Goal: Task Accomplishment & Management: Use online tool/utility

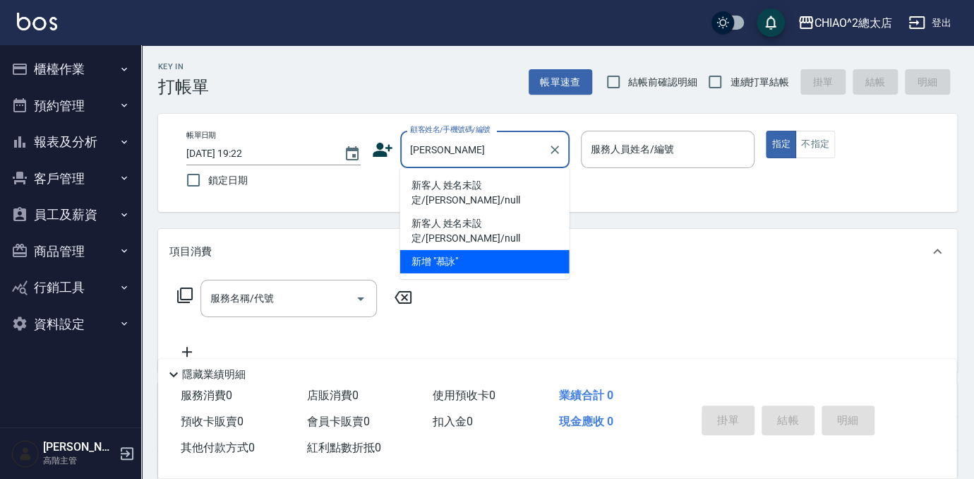
scroll to position [64, 0]
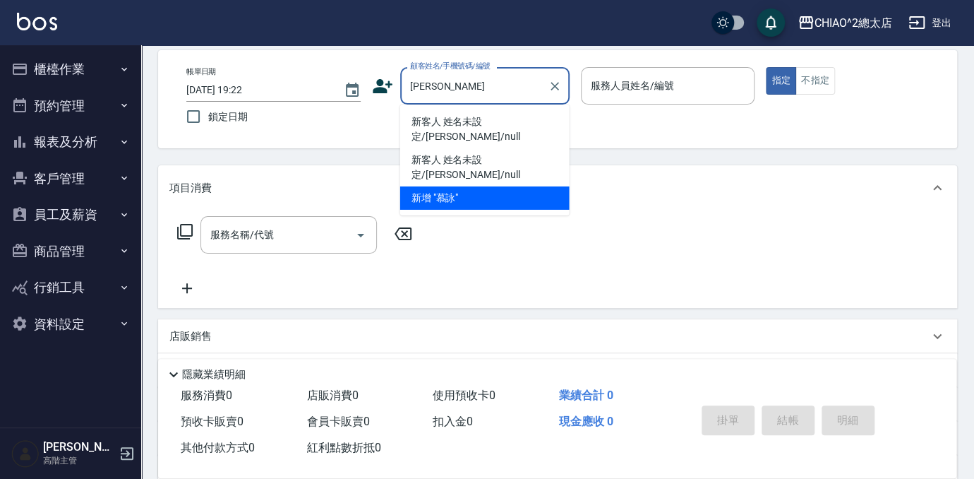
click at [419, 118] on li "新客人 姓名未設定/[PERSON_NAME]/null" at bounding box center [484, 129] width 169 height 38
type input "新客人 姓名未設定/[PERSON_NAME]/null"
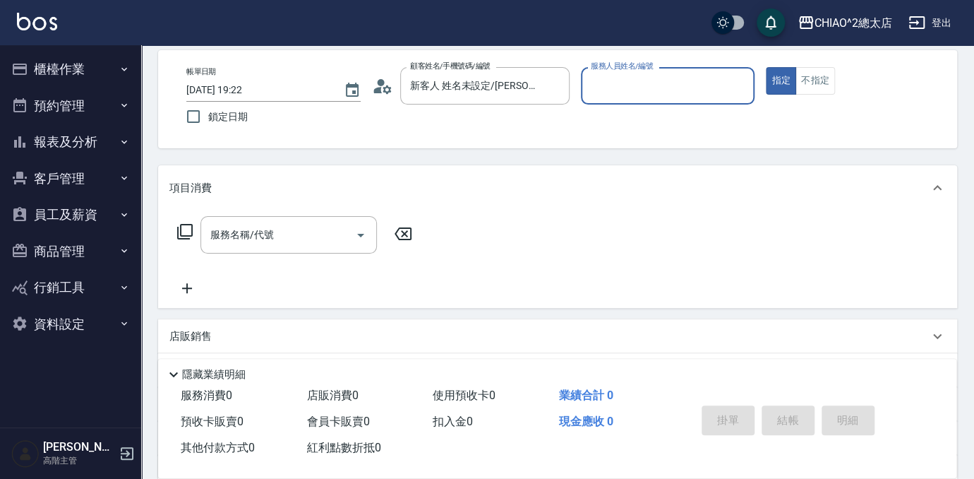
click at [589, 94] on input "服務人員姓名/編號" at bounding box center [668, 85] width 162 height 25
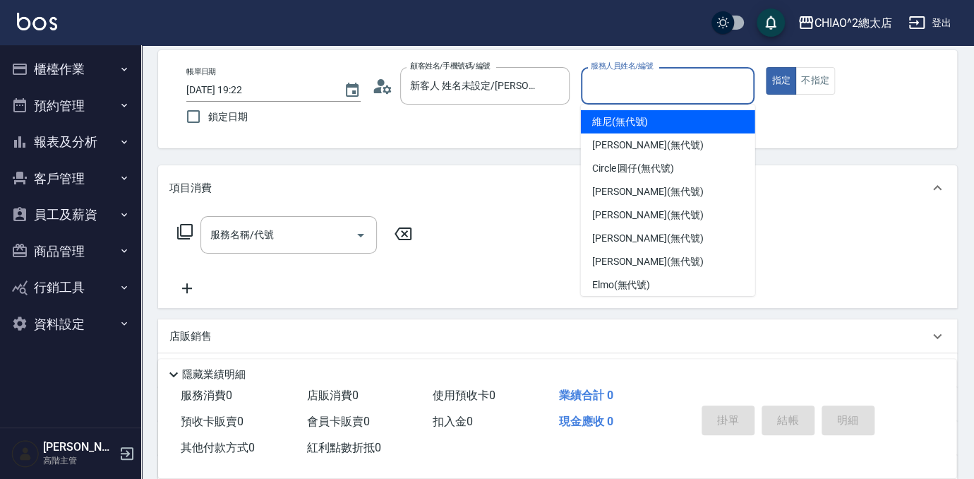
click at [628, 124] on span "維尼 (無代號)" at bounding box center [620, 121] width 56 height 15
type input "維尼(無代號)"
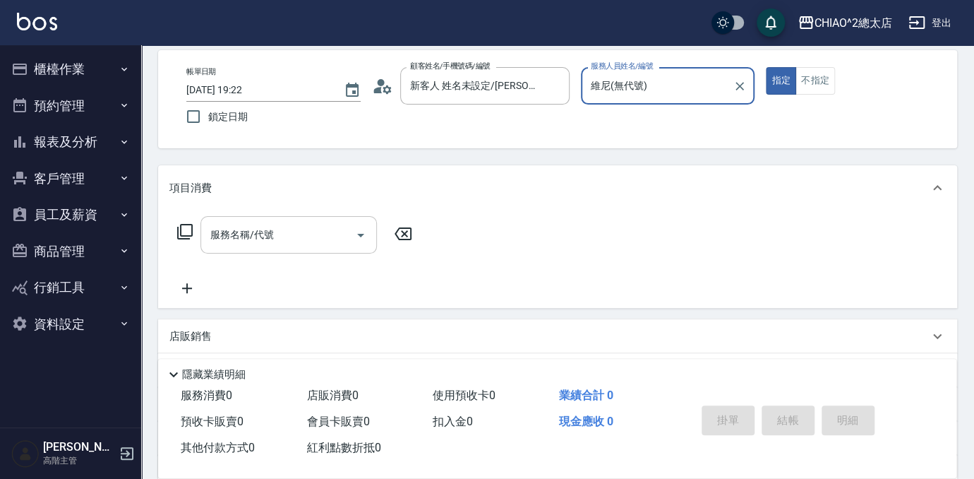
click at [346, 229] on input "服務名稱/代號" at bounding box center [278, 234] width 143 height 25
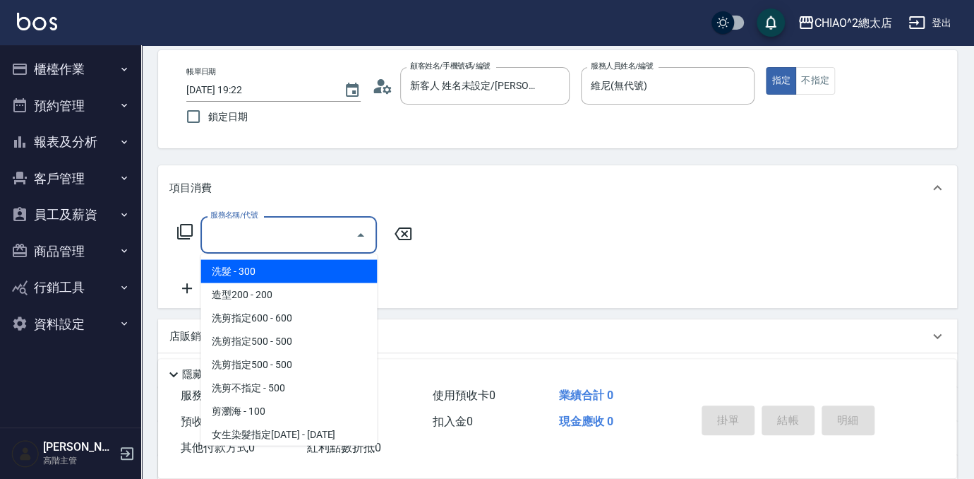
click at [249, 267] on span "洗髮 - 300" at bounding box center [288, 270] width 176 height 23
type input "洗髮(103103)"
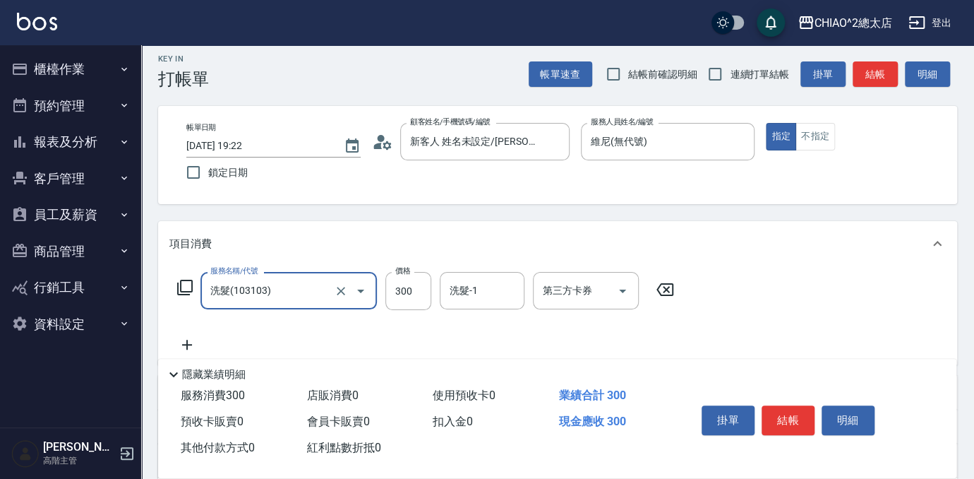
scroll to position [0, 0]
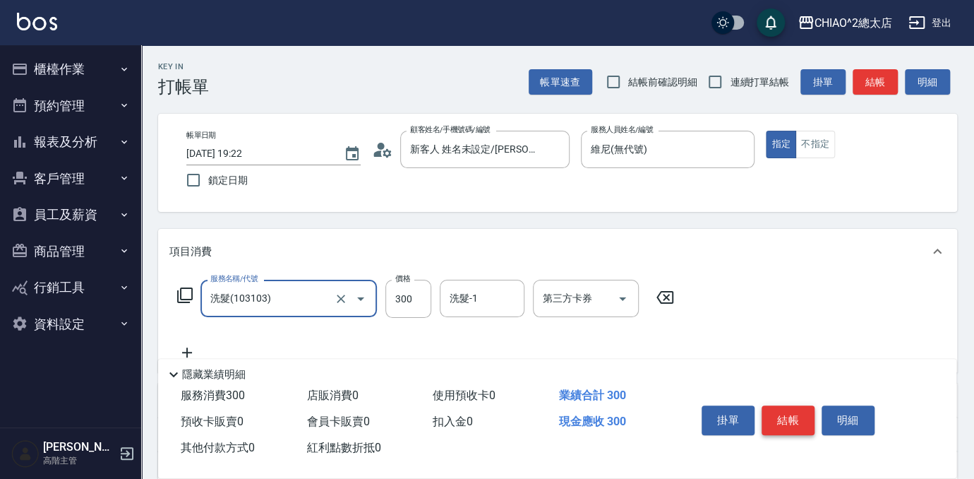
click at [774, 414] on button "結帳" at bounding box center [788, 420] width 53 height 30
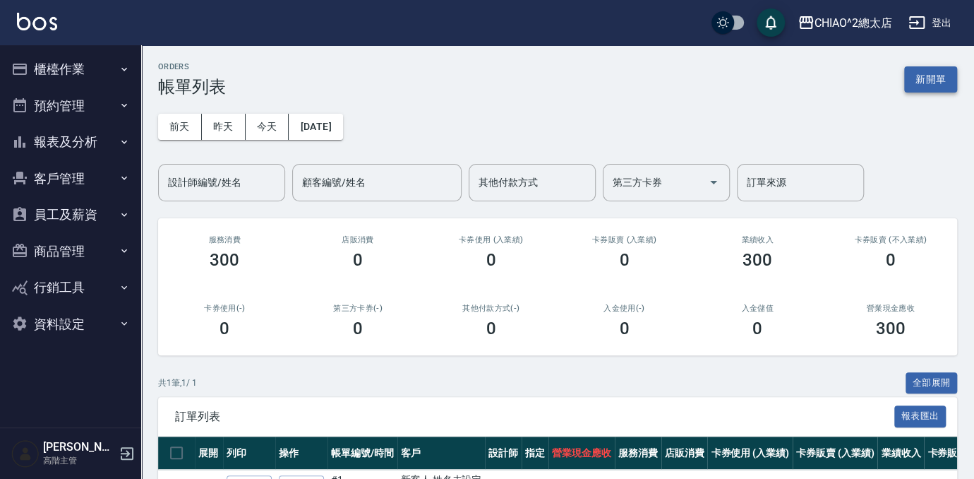
click at [933, 89] on button "新開單" at bounding box center [930, 79] width 53 height 26
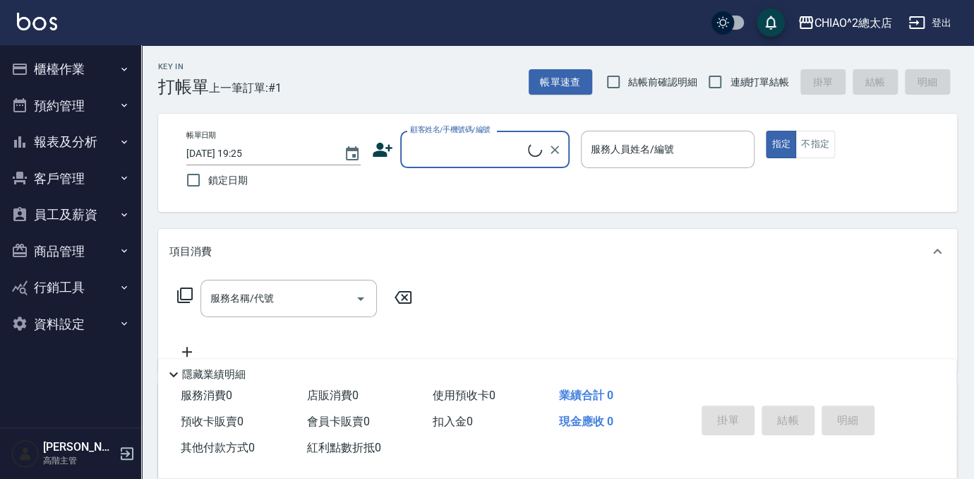
click at [484, 143] on input "顧客姓名/手機號碼/編號" at bounding box center [467, 149] width 121 height 25
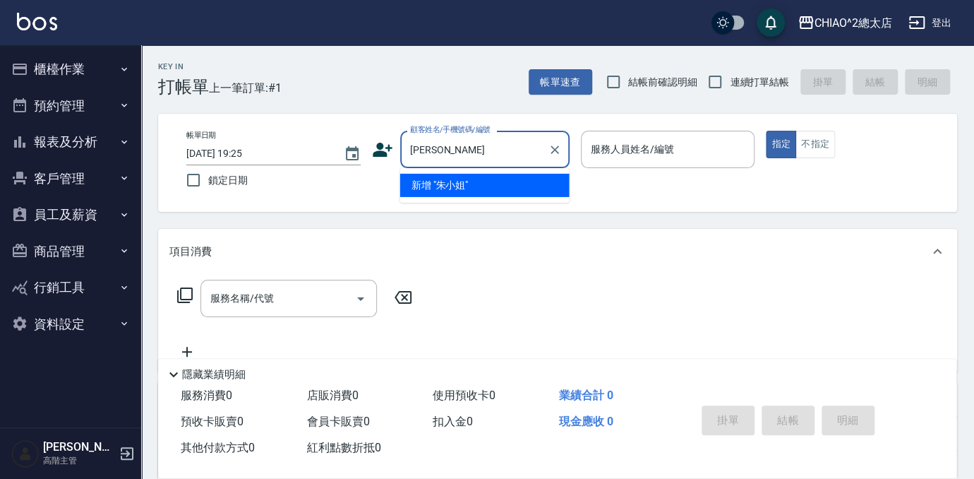
type input "[PERSON_NAME]"
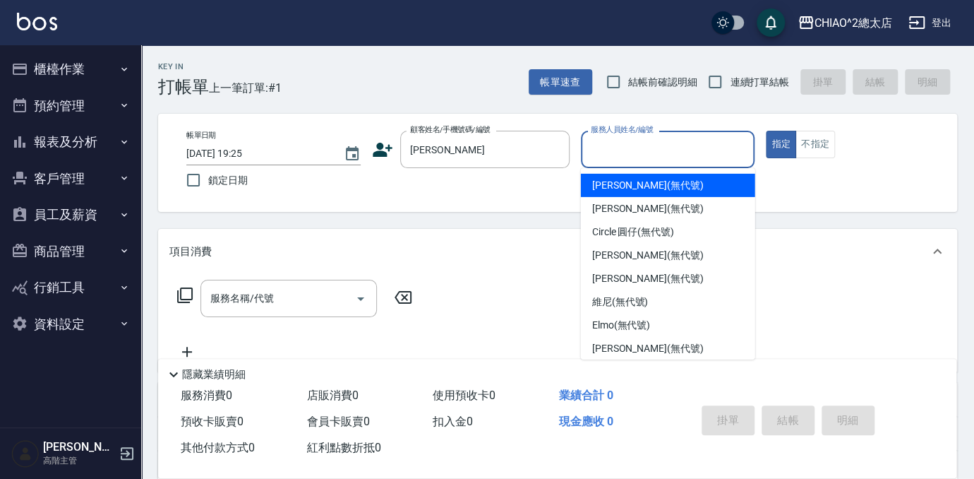
click at [604, 154] on input "服務人員姓名/編號" at bounding box center [668, 149] width 162 height 25
click at [620, 185] on span "[PERSON_NAME] (無代號)" at bounding box center [648, 185] width 112 height 15
type input "[PERSON_NAME](無代號)"
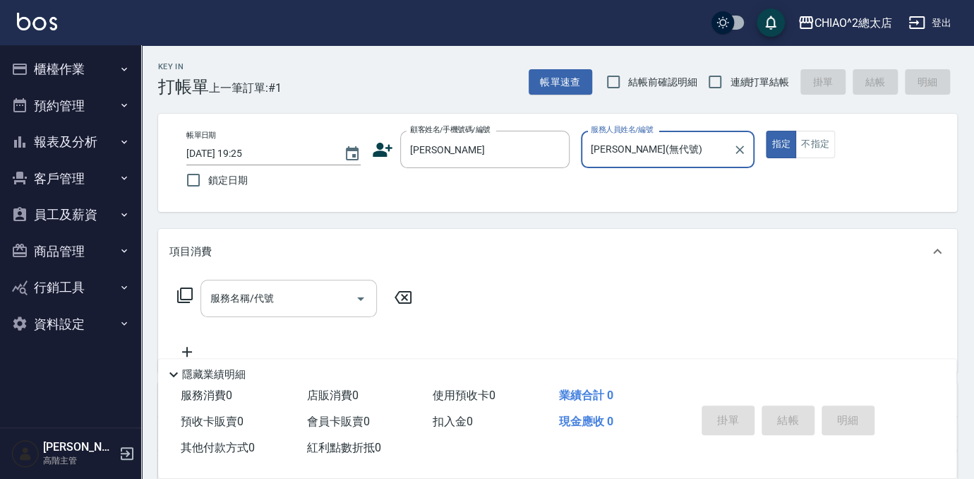
click at [320, 292] on input "服務名稱/代號" at bounding box center [278, 298] width 143 height 25
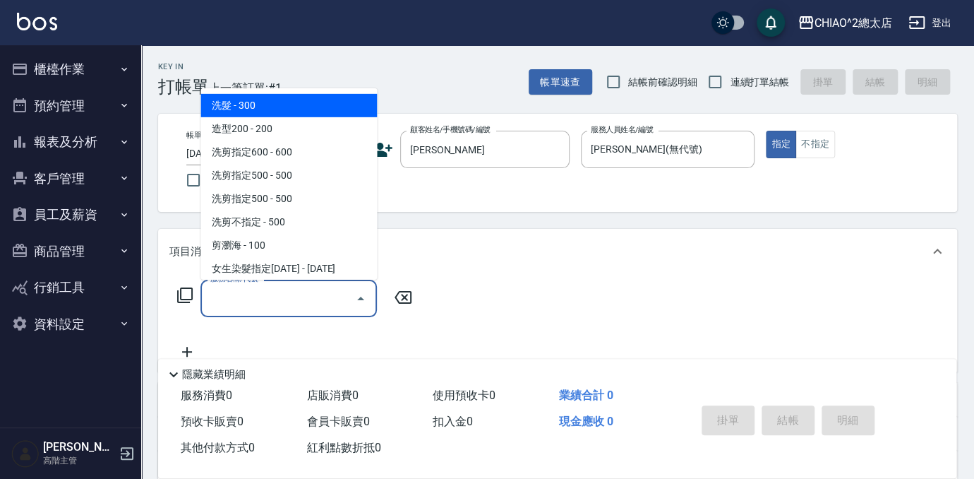
click at [301, 113] on span "洗髮 - 300" at bounding box center [288, 105] width 176 height 23
type input "洗髮(103103)"
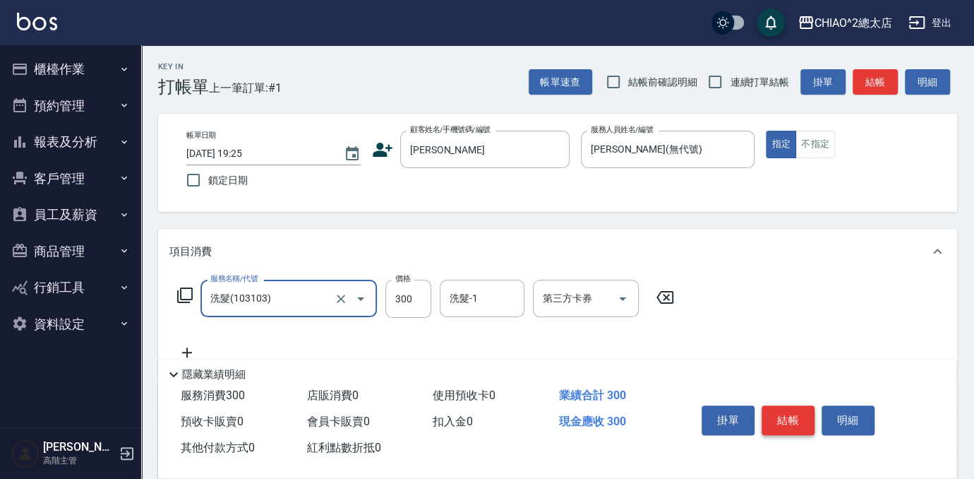
click at [791, 409] on button "結帳" at bounding box center [788, 420] width 53 height 30
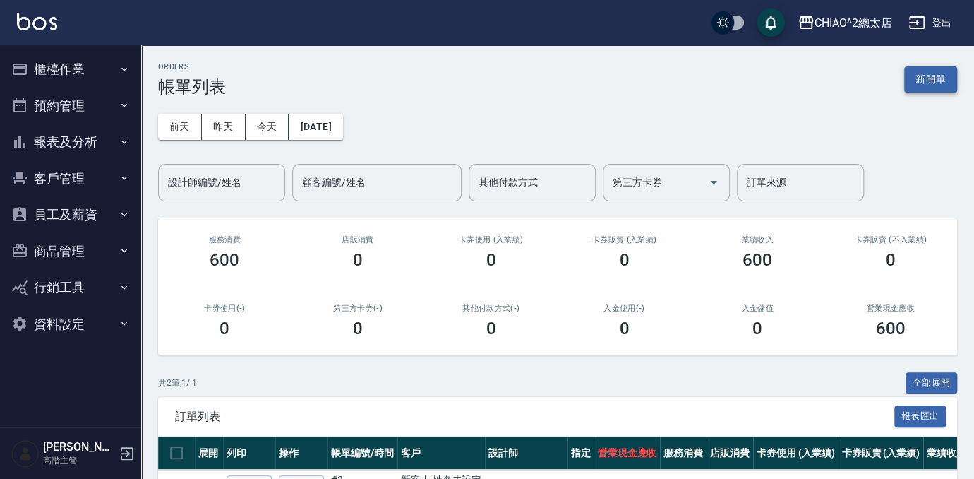
click at [932, 80] on button "新開單" at bounding box center [930, 79] width 53 height 26
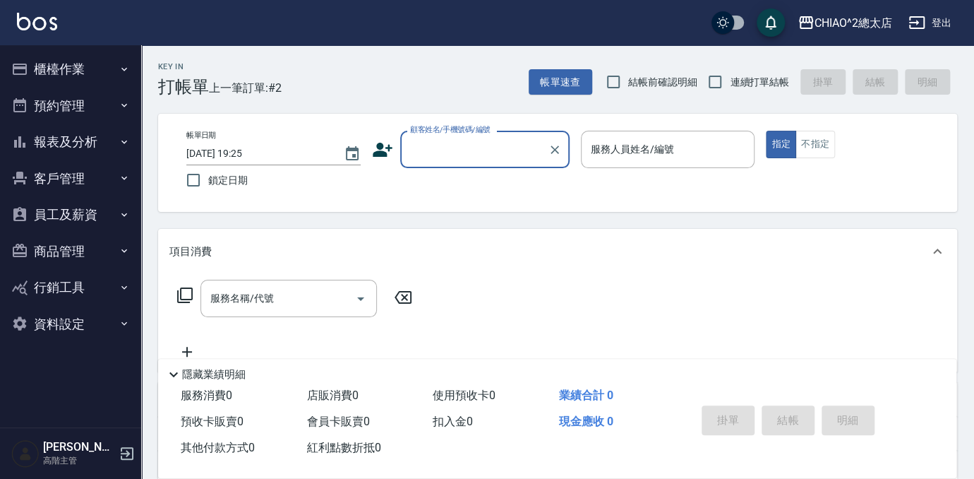
click at [455, 151] on input "顧客姓名/手機號碼/編號" at bounding box center [475, 149] width 136 height 25
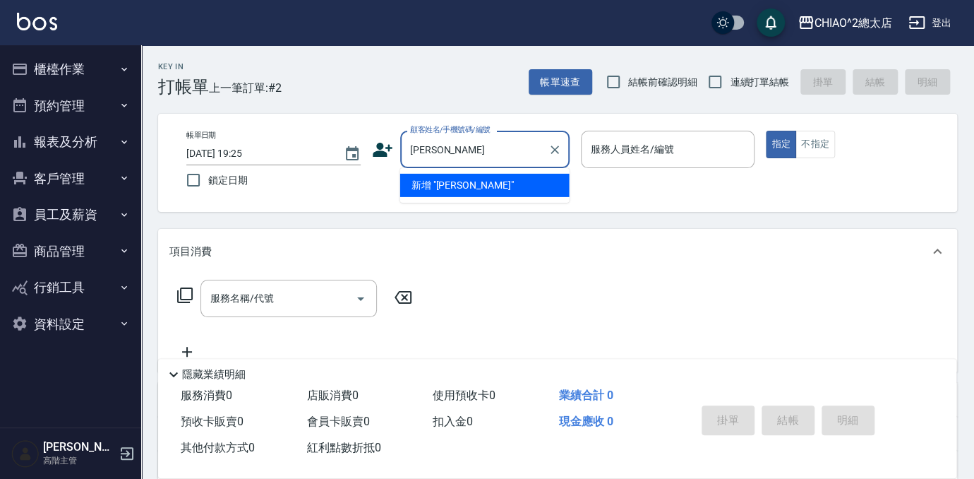
type input "[PERSON_NAME]"
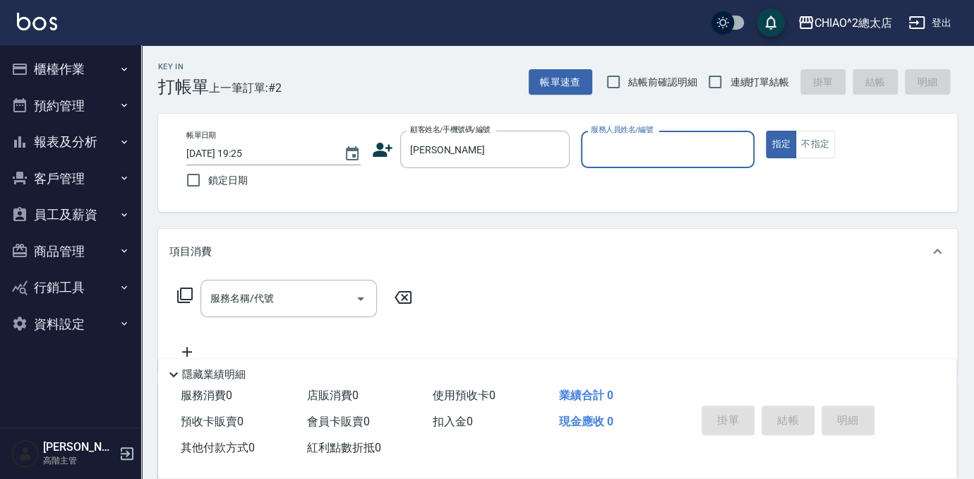
click at [610, 157] on input "服務人員姓名/編號" at bounding box center [668, 149] width 162 height 25
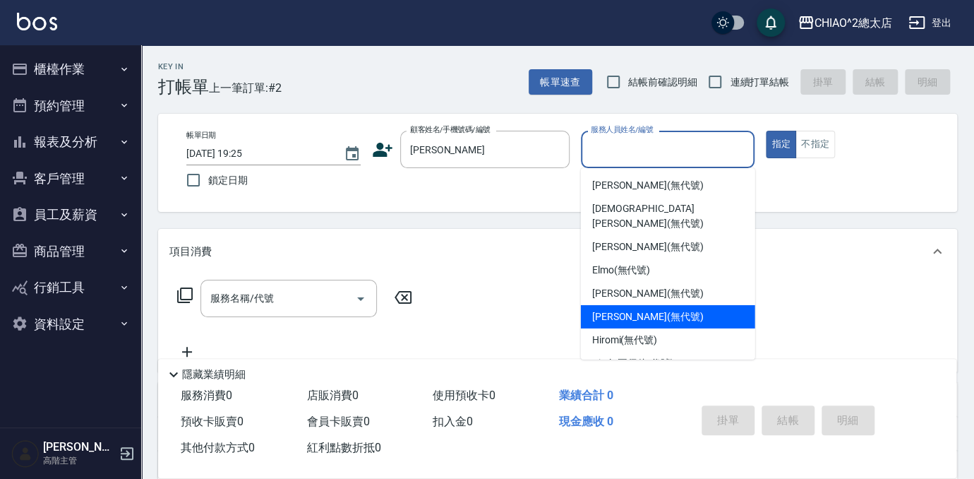
scroll to position [52, 0]
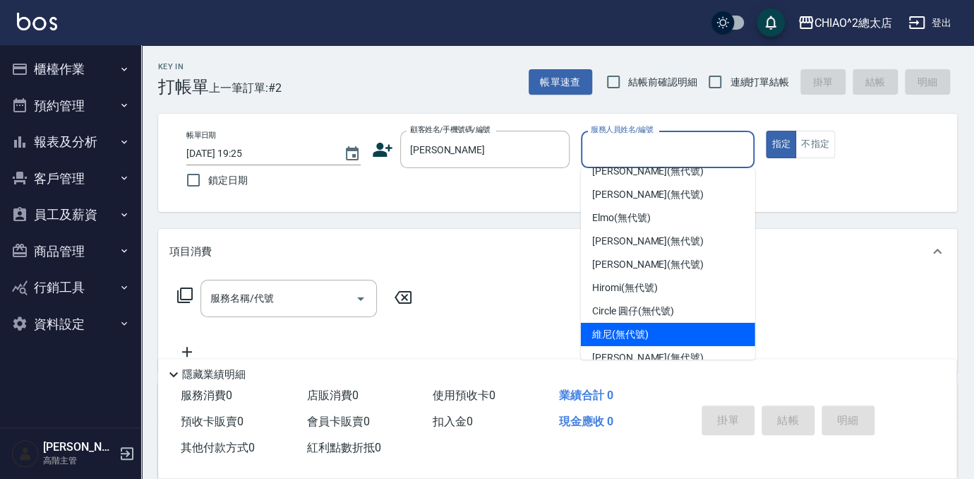
click at [625, 327] on span "維尼 (無代號)" at bounding box center [620, 334] width 56 height 15
type input "維尼(無代號)"
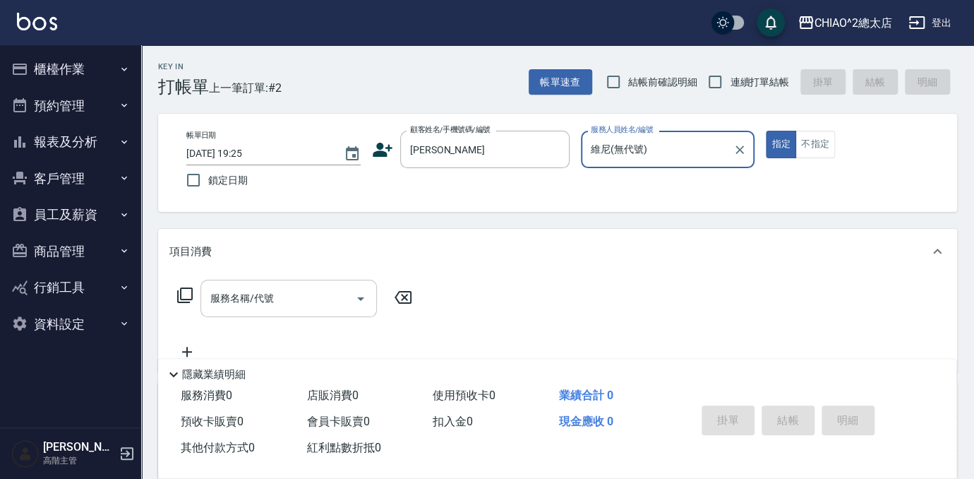
click at [299, 307] on input "服務名稱/代號" at bounding box center [278, 298] width 143 height 25
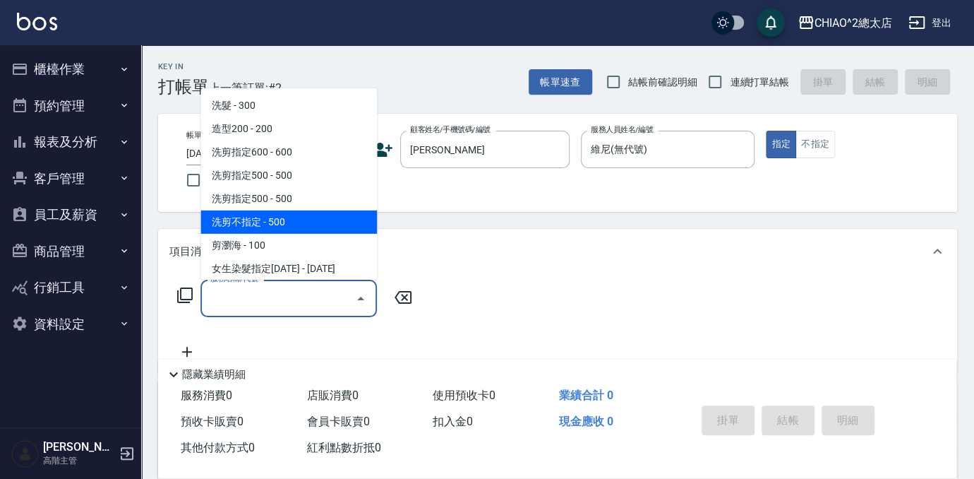
click at [272, 214] on span "洗剪不指定 - 500" at bounding box center [288, 221] width 176 height 23
type input "洗剪不指定(103110)"
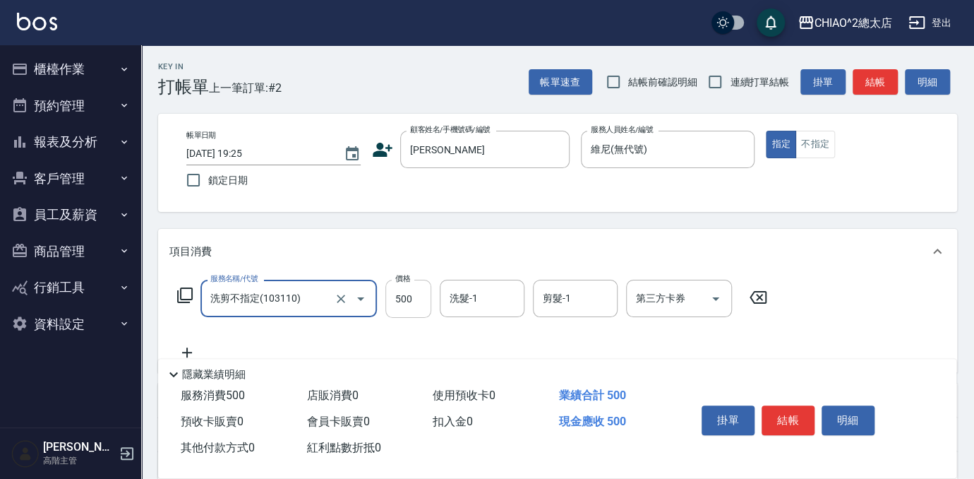
click at [410, 296] on input "500" at bounding box center [408, 298] width 46 height 38
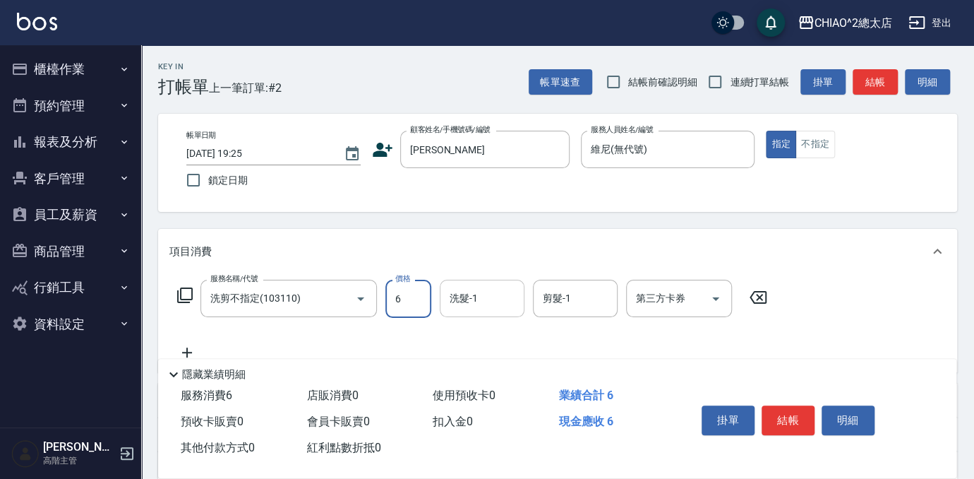
type input "600"
click at [783, 413] on button "結帳" at bounding box center [788, 420] width 53 height 30
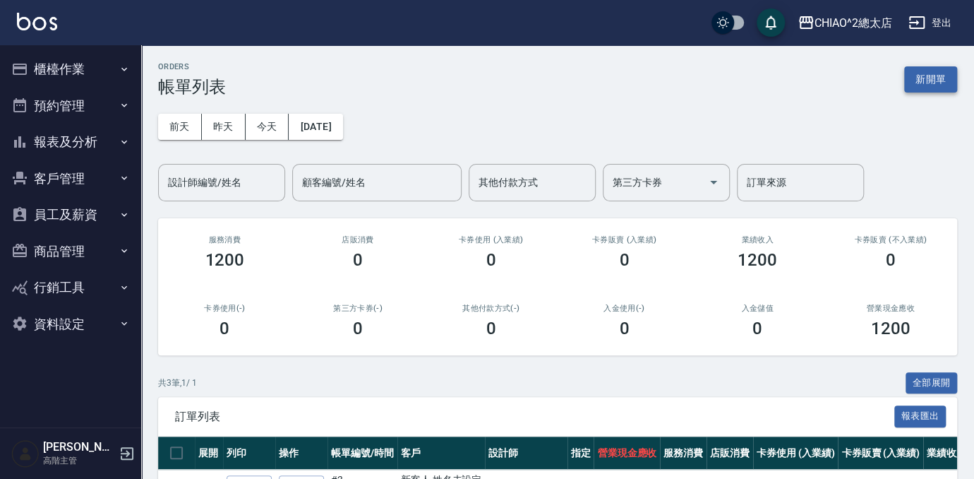
click at [929, 83] on button "新開單" at bounding box center [930, 79] width 53 height 26
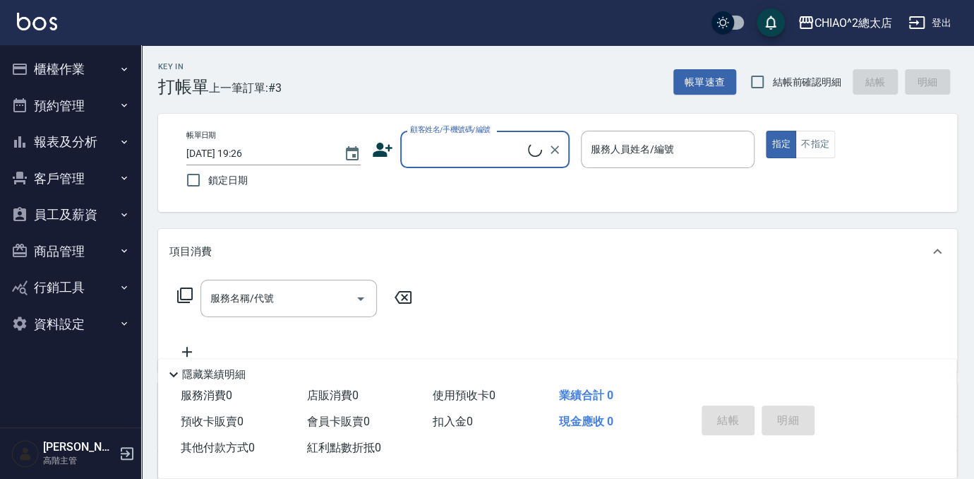
click at [447, 155] on input "顧客姓名/手機號碼/編號" at bounding box center [467, 149] width 121 height 25
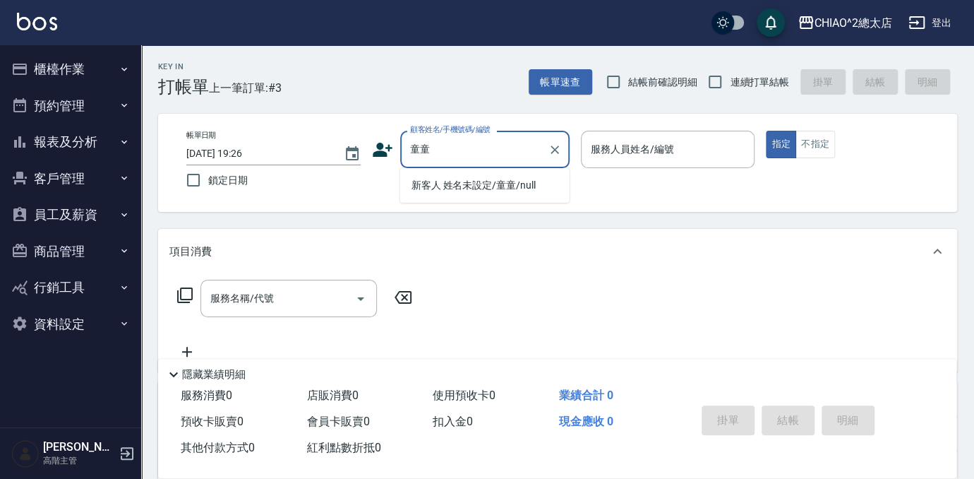
click at [464, 186] on li "新客人 姓名未設定/童童/null" at bounding box center [484, 185] width 169 height 23
type input "新客人 姓名未設定/童童/null"
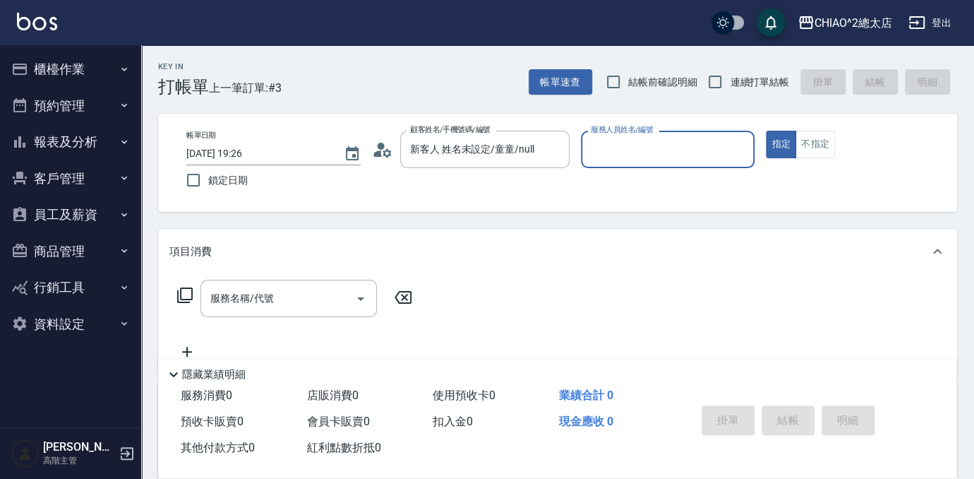
click at [607, 148] on input "服務人員姓名/編號" at bounding box center [668, 149] width 162 height 25
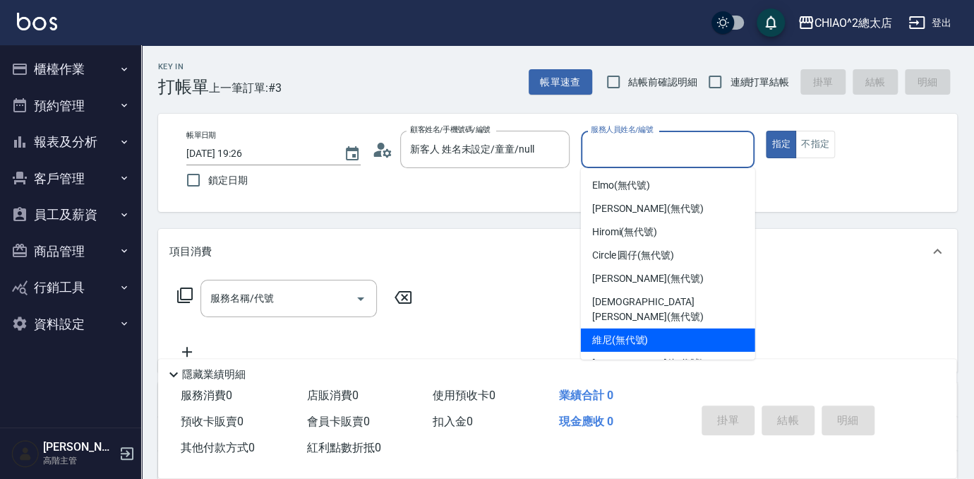
click at [643, 332] on span "維尼 (無代號)" at bounding box center [620, 339] width 56 height 15
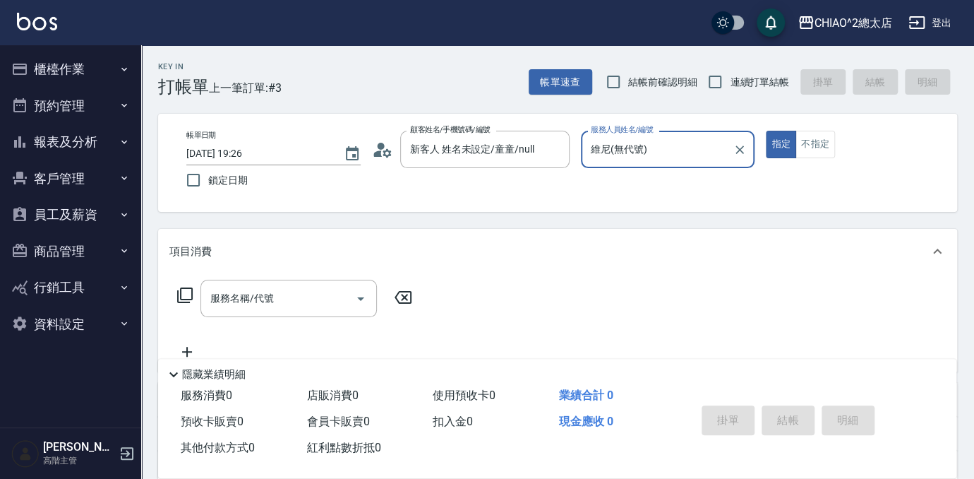
type input "維尼(無代號)"
click at [321, 311] on div "服務名稱/代號" at bounding box center [288, 297] width 176 height 37
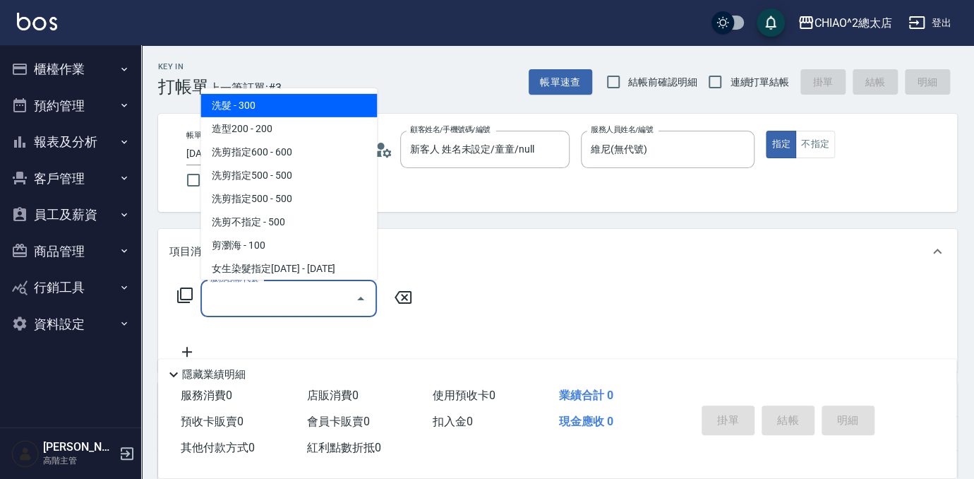
click at [255, 97] on span "洗髮 - 300" at bounding box center [288, 105] width 176 height 23
type input "洗髮(103103)"
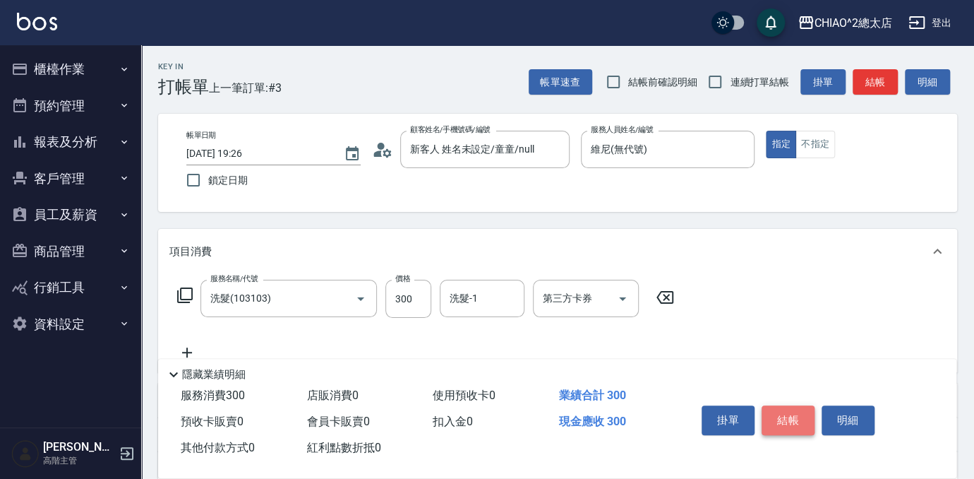
click at [798, 416] on button "結帳" at bounding box center [788, 420] width 53 height 30
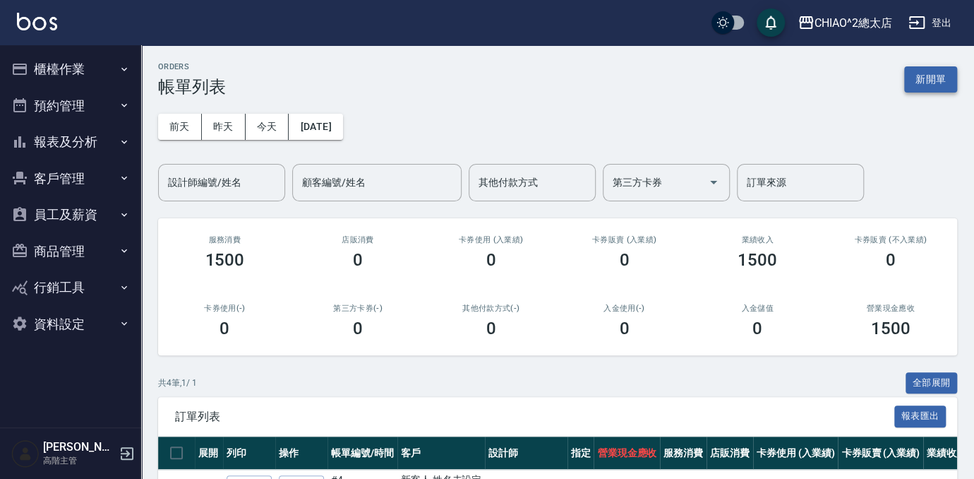
click at [941, 85] on button "新開單" at bounding box center [930, 79] width 53 height 26
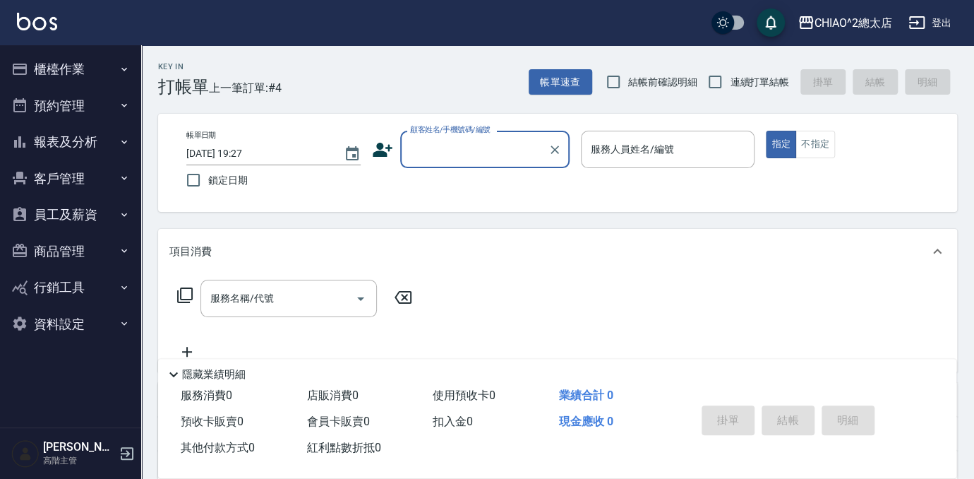
click at [464, 157] on input "顧客姓名/手機號碼/編號" at bounding box center [475, 149] width 136 height 25
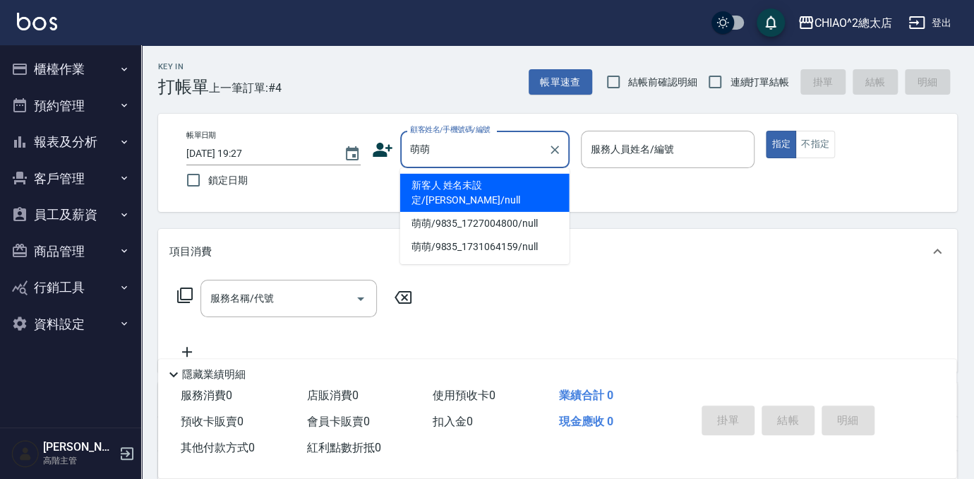
click at [534, 180] on li "新客人 姓名未設定/[PERSON_NAME]/null" at bounding box center [484, 193] width 169 height 38
type input "新客人 姓名未設定/[PERSON_NAME]/null"
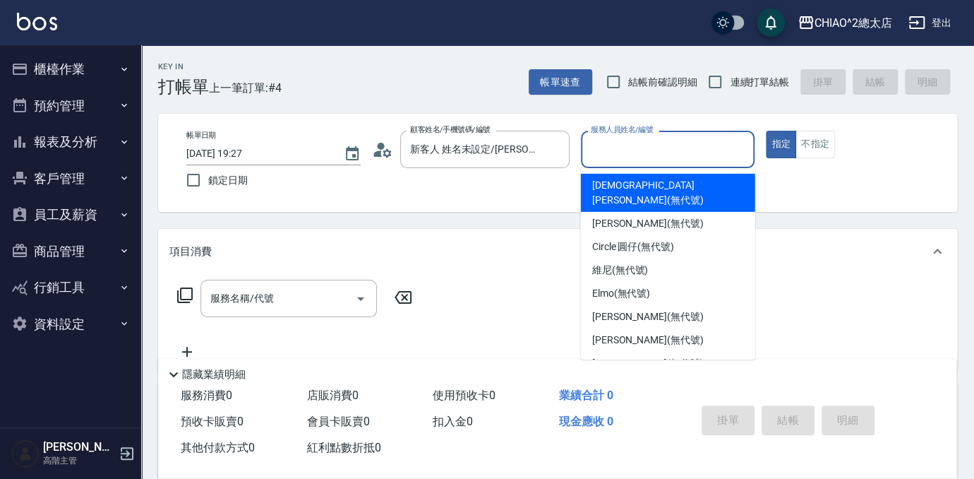
click at [629, 145] on input "服務人員姓名/編號" at bounding box center [668, 149] width 162 height 25
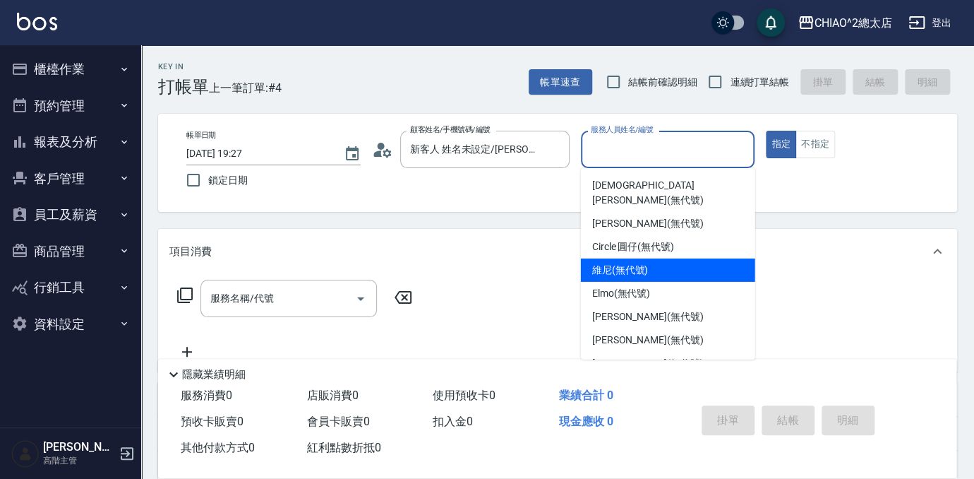
click at [637, 263] on span "維尼 (無代號)" at bounding box center [620, 270] width 56 height 15
type input "維尼(無代號)"
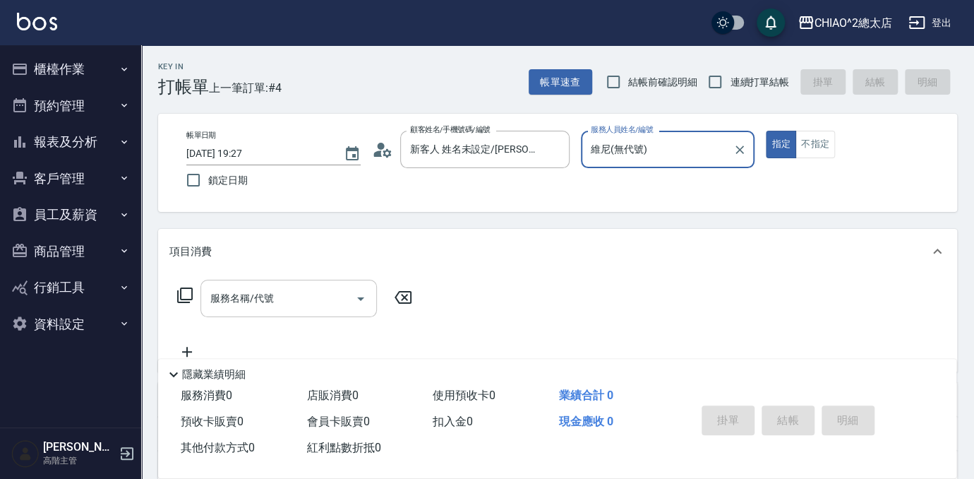
click at [321, 308] on input "服務名稱/代號" at bounding box center [278, 298] width 143 height 25
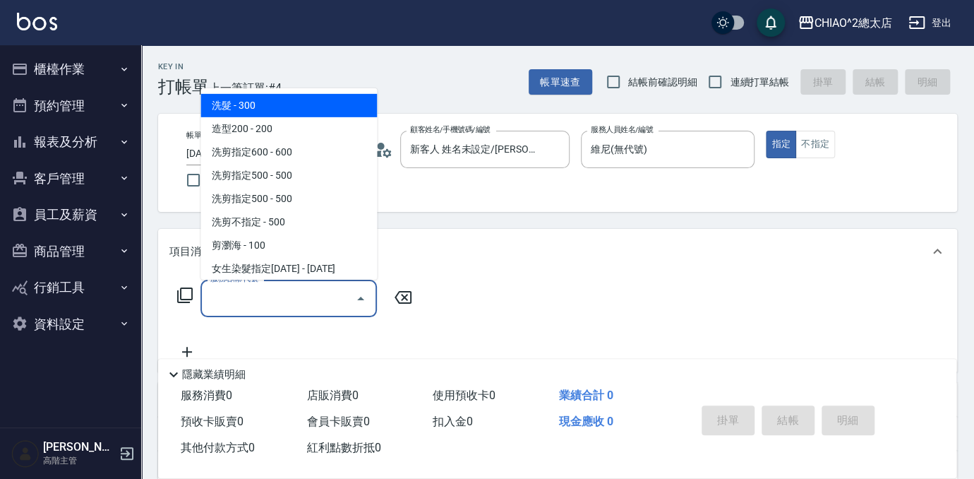
click at [258, 111] on span "洗髮 - 300" at bounding box center [288, 105] width 176 height 23
type input "洗髮(103103)"
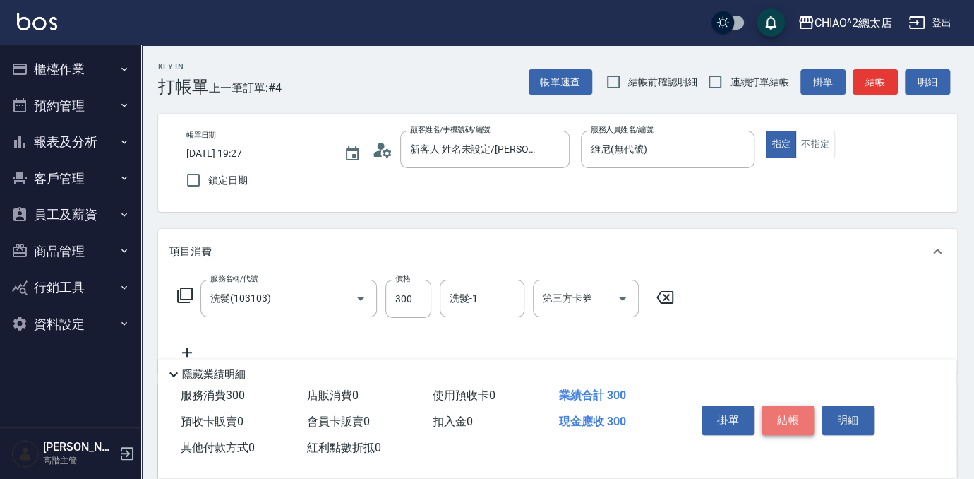
click at [796, 409] on button "結帳" at bounding box center [788, 420] width 53 height 30
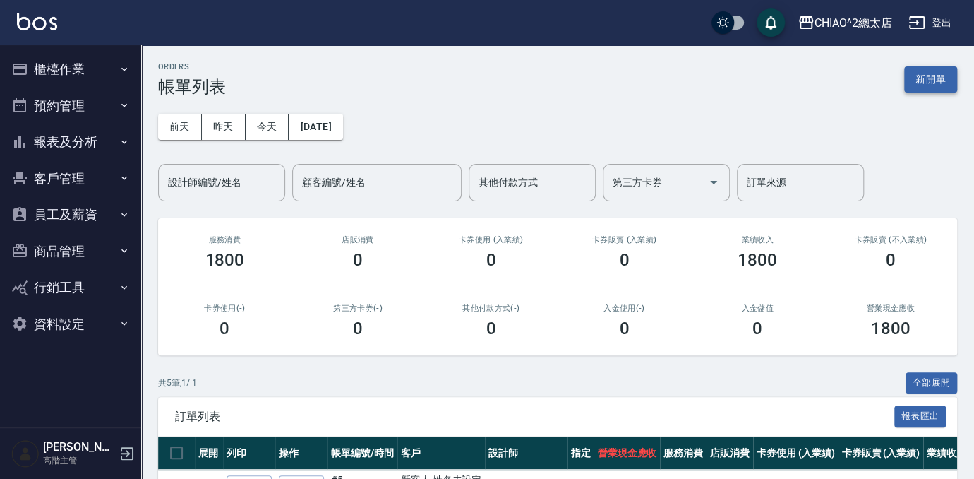
click at [925, 76] on button "新開單" at bounding box center [930, 79] width 53 height 26
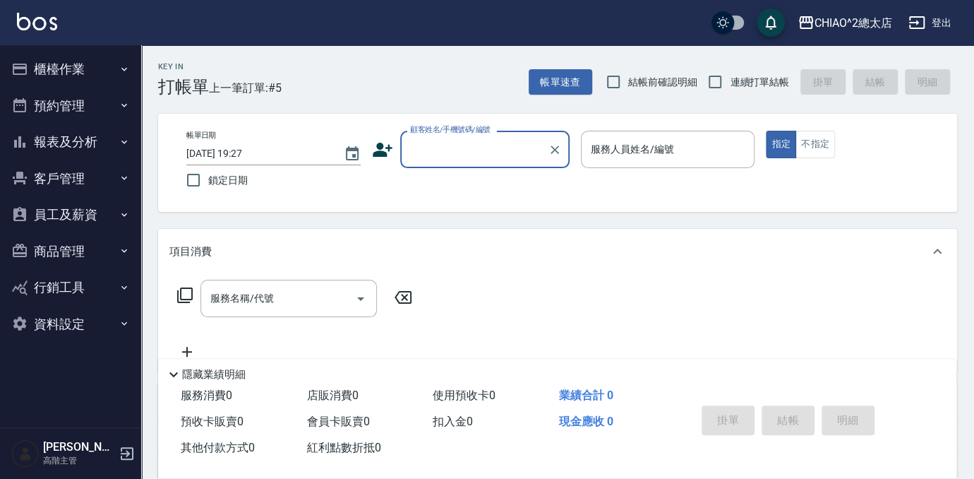
click at [525, 153] on input "顧客姓名/手機號碼/編號" at bounding box center [475, 149] width 136 height 25
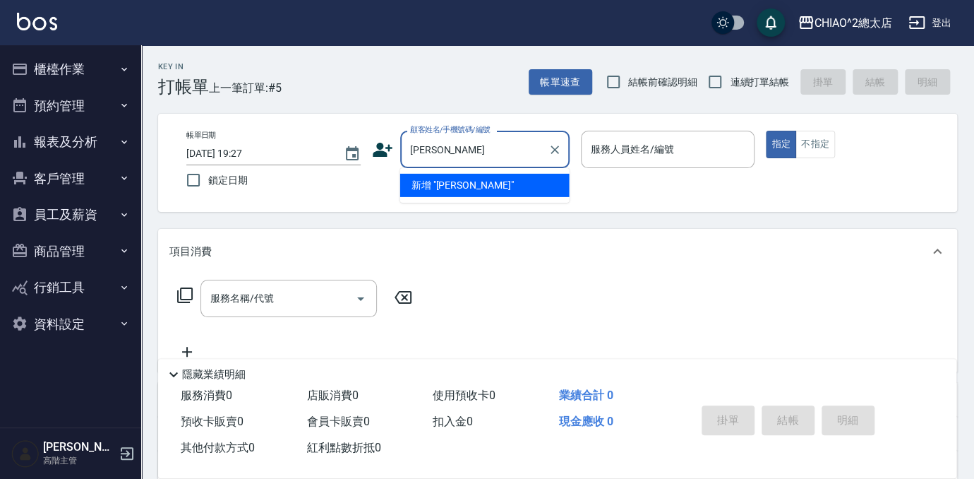
type input "[PERSON_NAME]"
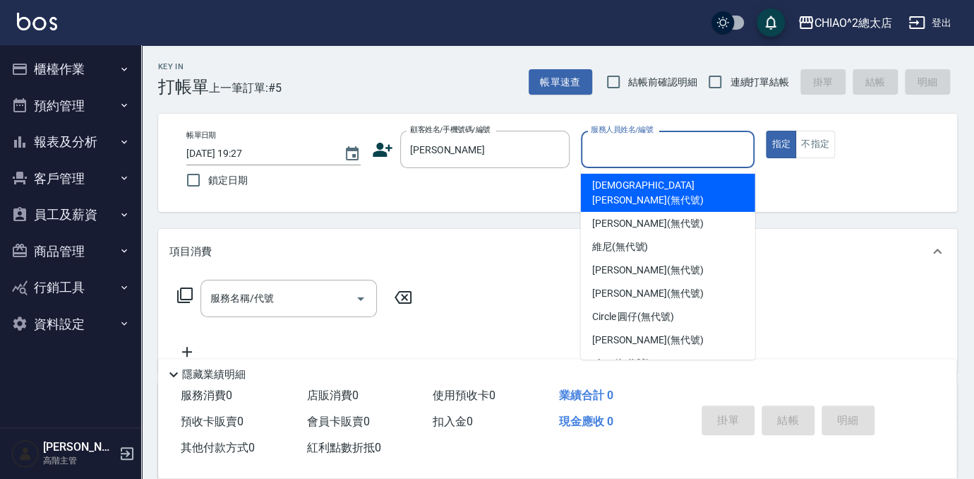
click at [607, 154] on input "服務人員姓名/編號" at bounding box center [668, 149] width 162 height 25
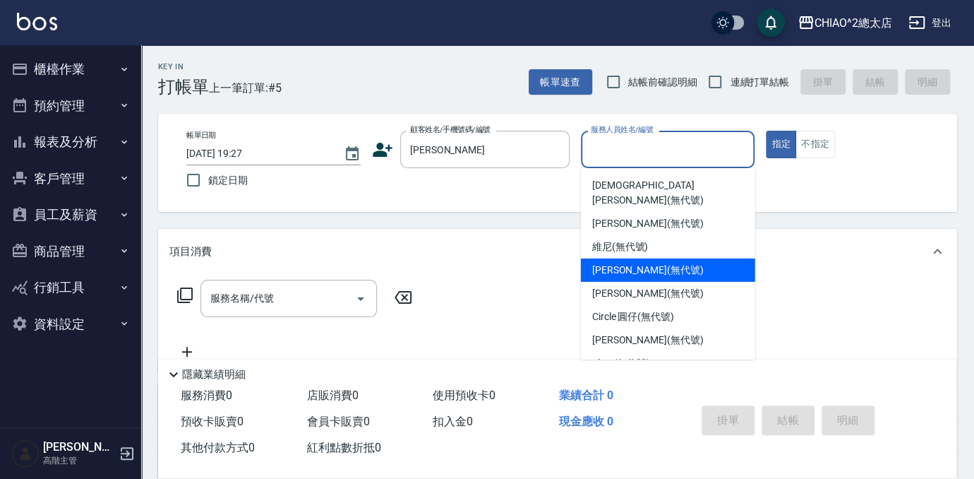
scroll to position [52, 0]
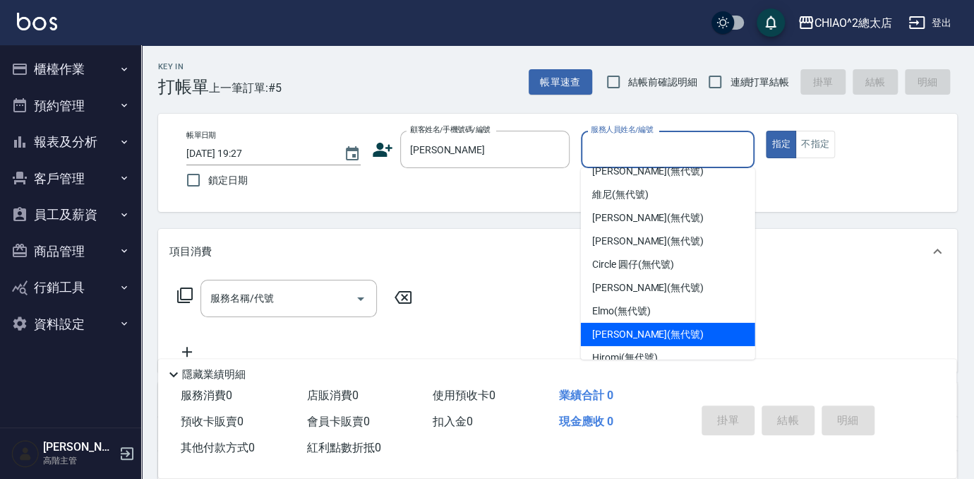
click at [621, 327] on span "[PERSON_NAME] (無代號)" at bounding box center [648, 334] width 112 height 15
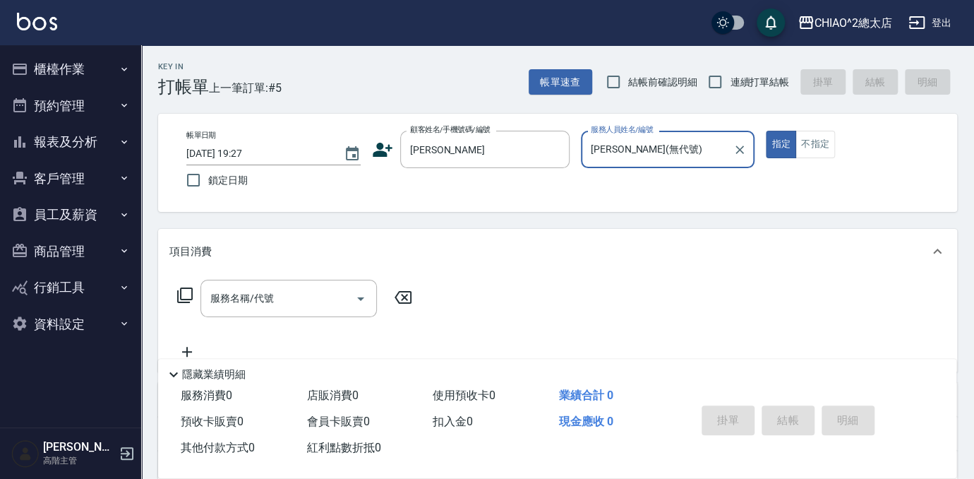
type input "[PERSON_NAME](無代號)"
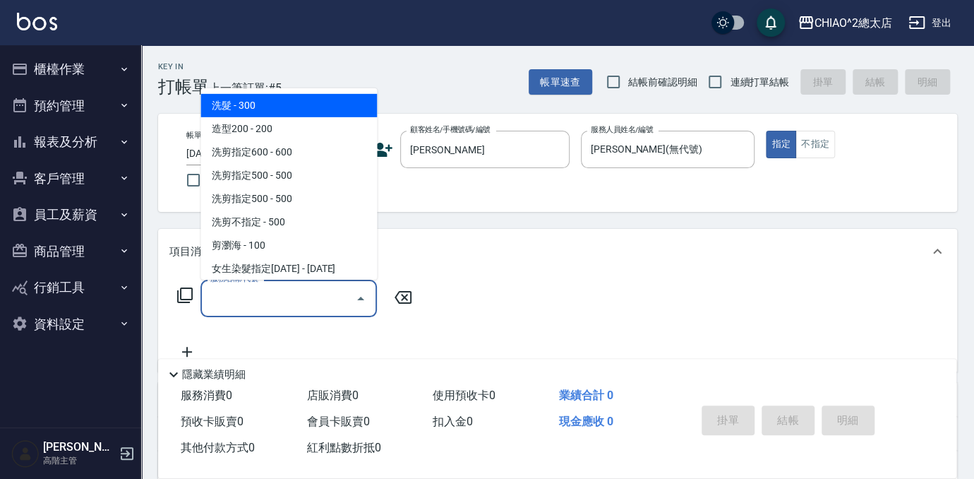
click at [311, 308] on input "服務名稱/代號" at bounding box center [278, 298] width 143 height 25
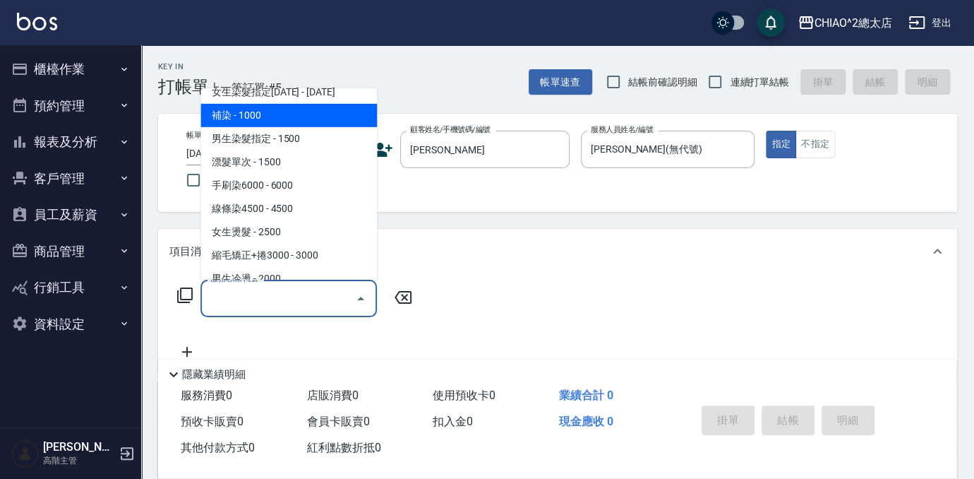
scroll to position [192, 0]
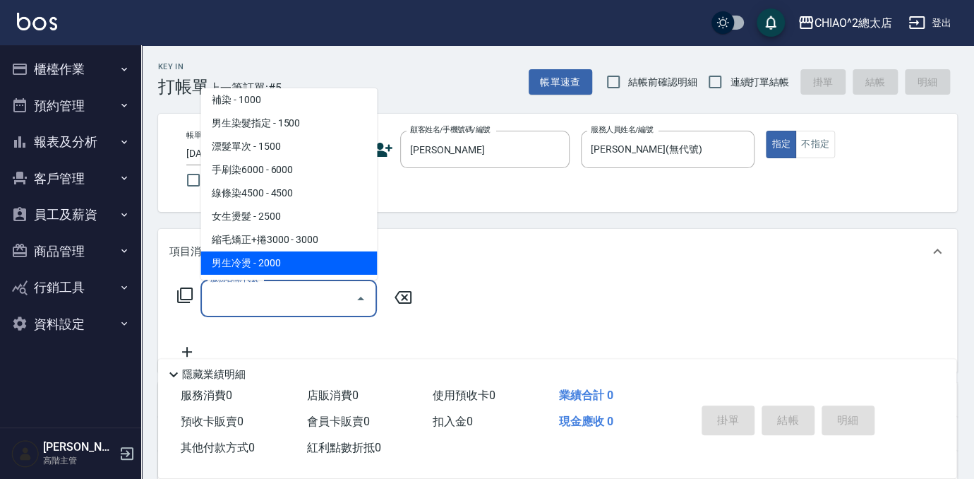
click at [265, 260] on span "男生冷燙 - 2000" at bounding box center [288, 262] width 176 height 23
type input "男生冷燙(103125)"
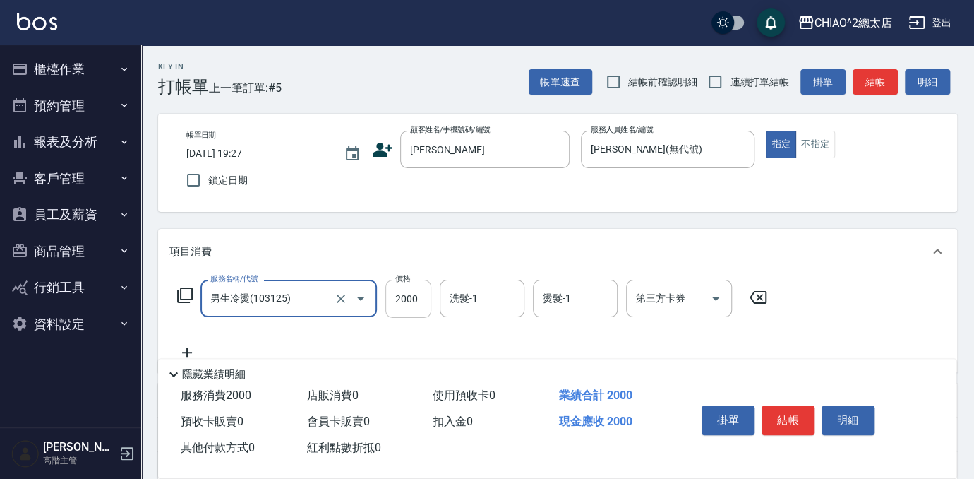
click at [392, 299] on input "2000" at bounding box center [408, 298] width 46 height 38
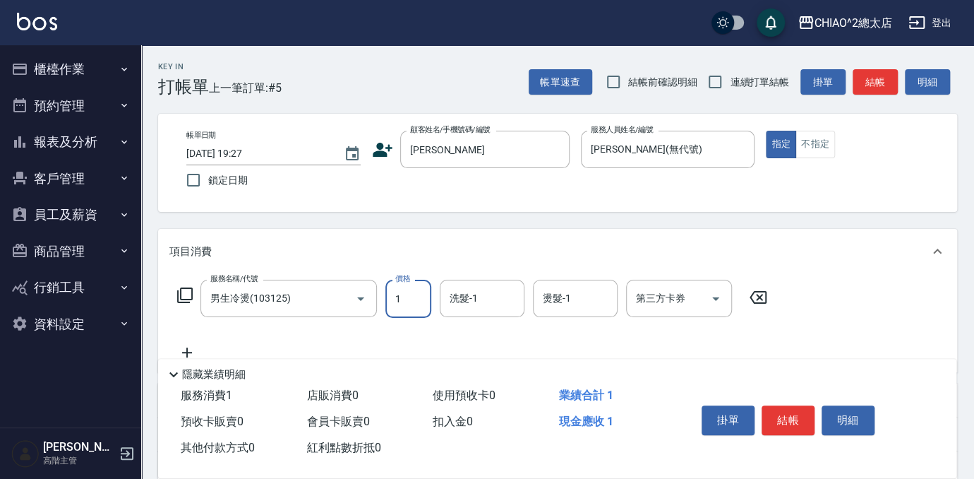
type input "1700"
click at [802, 414] on button "結帳" at bounding box center [788, 420] width 53 height 30
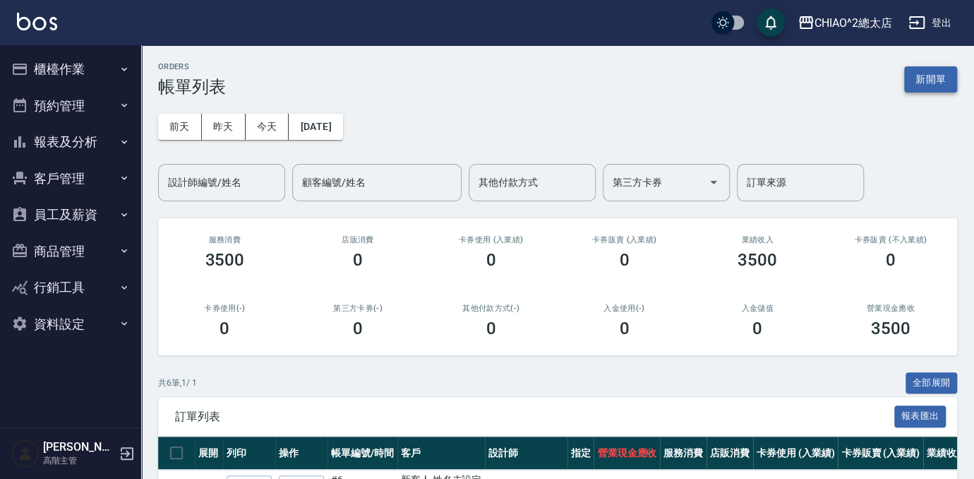
click at [942, 82] on button "新開單" at bounding box center [930, 79] width 53 height 26
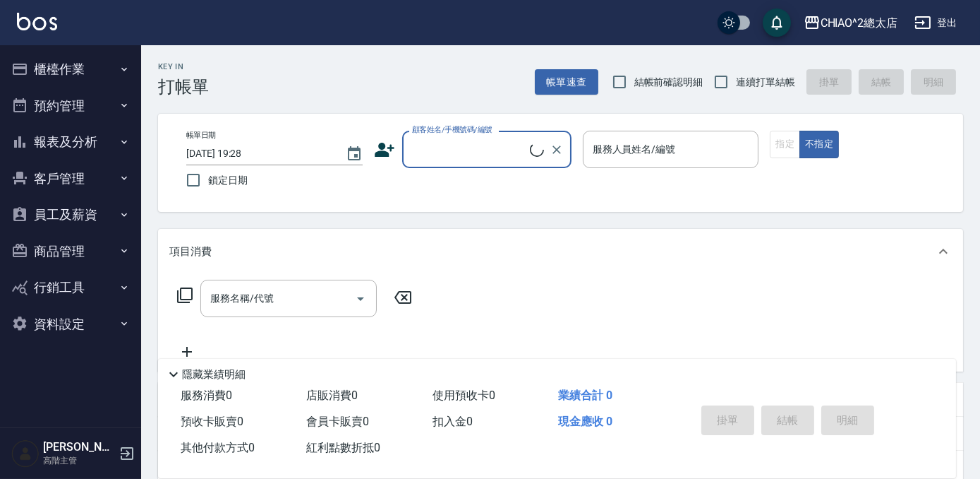
click at [452, 146] on input "顧客姓名/手機號碼/編號" at bounding box center [469, 149] width 121 height 25
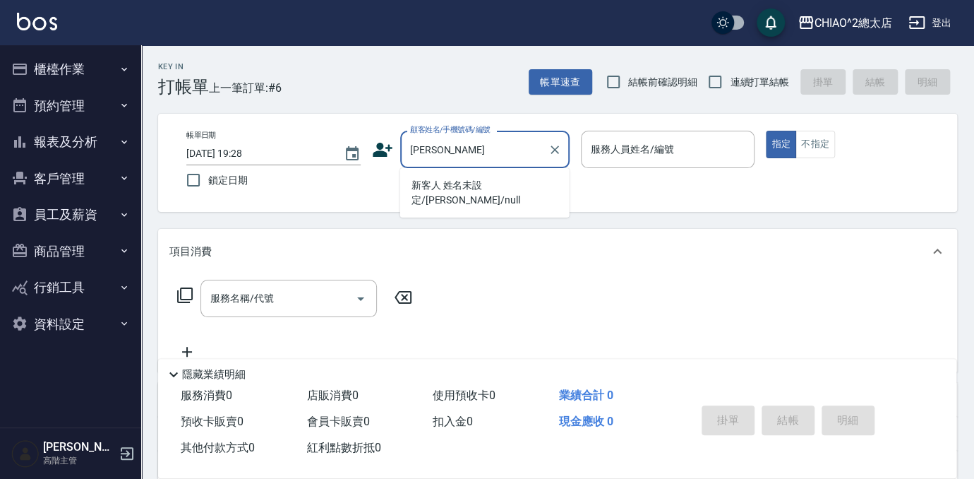
click at [495, 191] on li "新客人 姓名未設定/[PERSON_NAME]/null" at bounding box center [484, 193] width 169 height 38
type input "新客人 姓名未設定/[PERSON_NAME]/null"
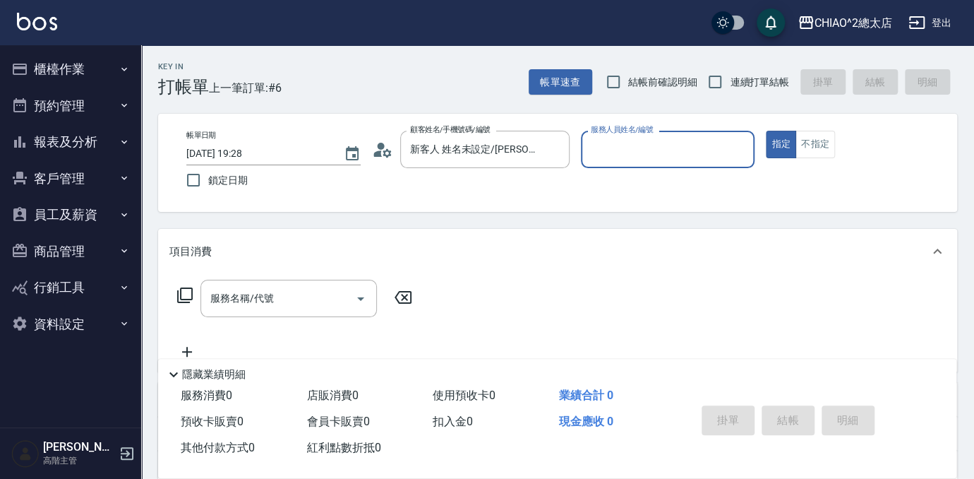
click at [612, 158] on input "服務人員姓名/編號" at bounding box center [668, 149] width 162 height 25
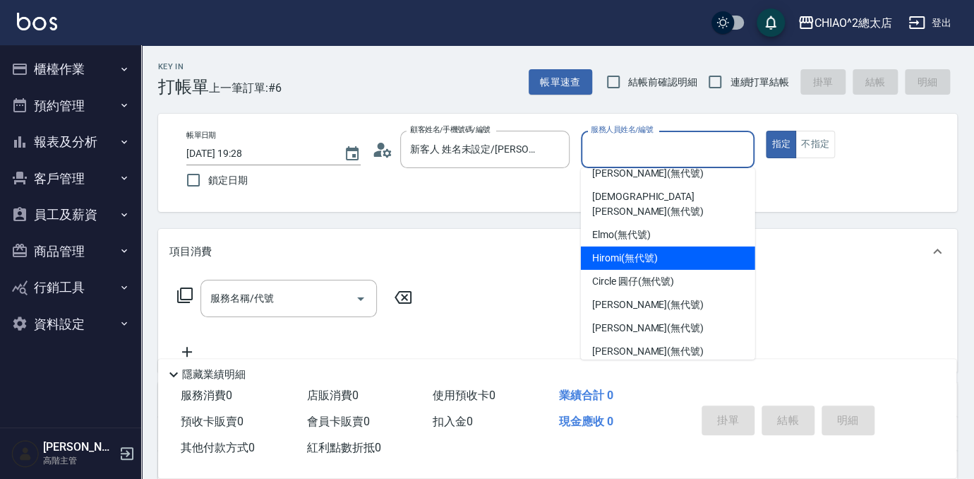
scroll to position [52, 0]
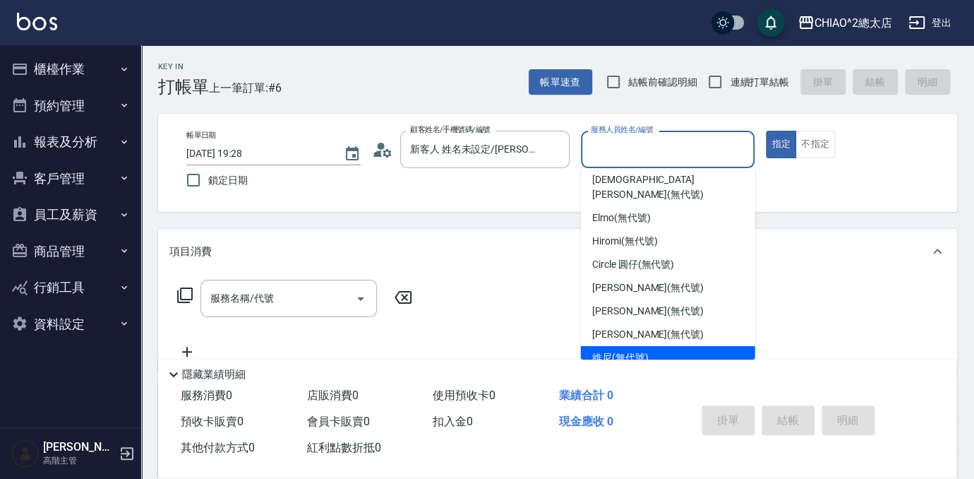
click at [638, 350] on span "維尼 (無代號)" at bounding box center [620, 357] width 56 height 15
type input "維尼(無代號)"
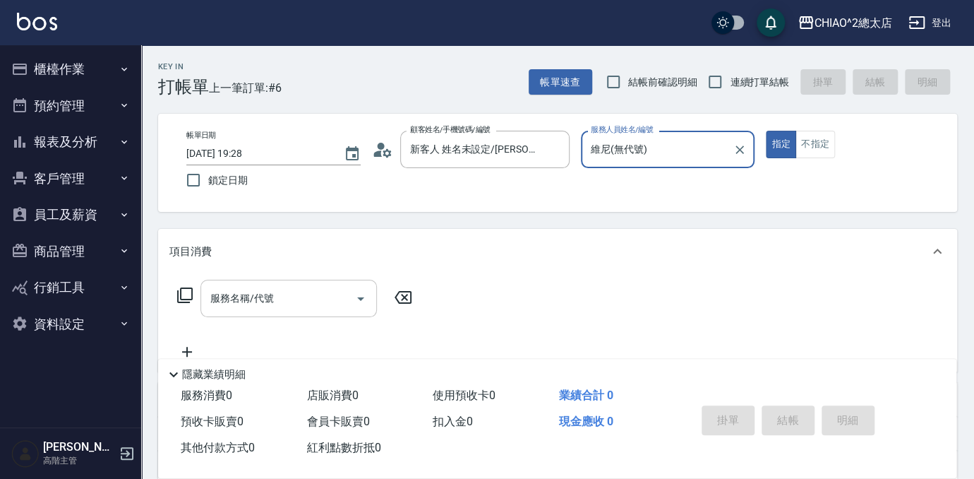
click at [296, 298] on input "服務名稱/代號" at bounding box center [278, 298] width 143 height 25
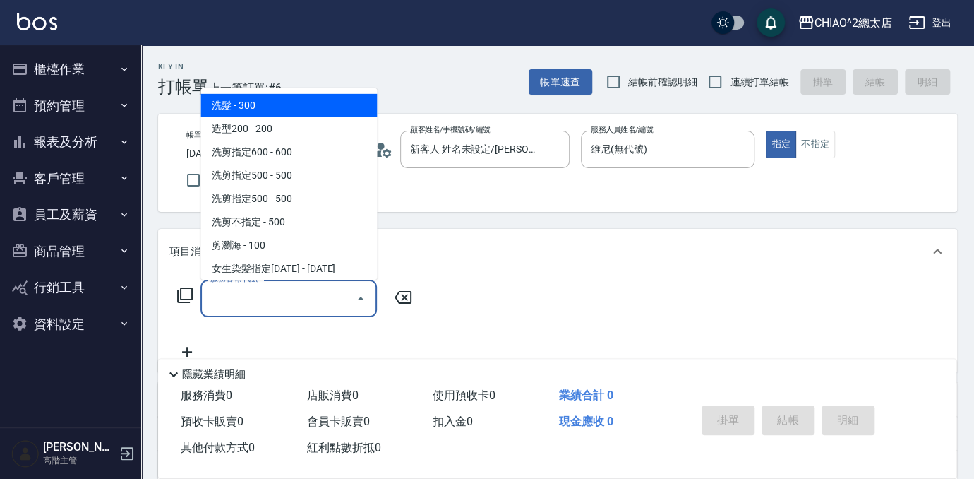
click at [282, 111] on span "洗髮 - 300" at bounding box center [288, 105] width 176 height 23
type input "洗髮(103103)"
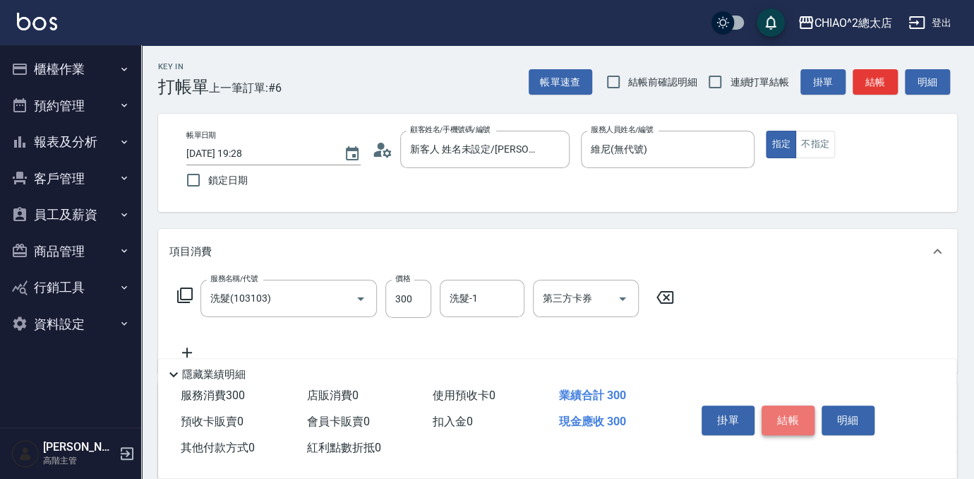
click at [786, 413] on button "結帳" at bounding box center [788, 420] width 53 height 30
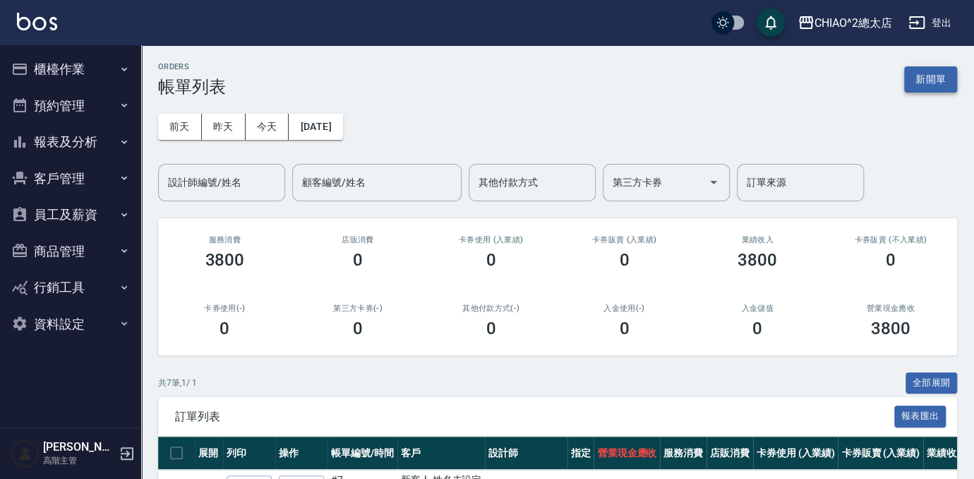
click at [925, 71] on button "新開單" at bounding box center [930, 79] width 53 height 26
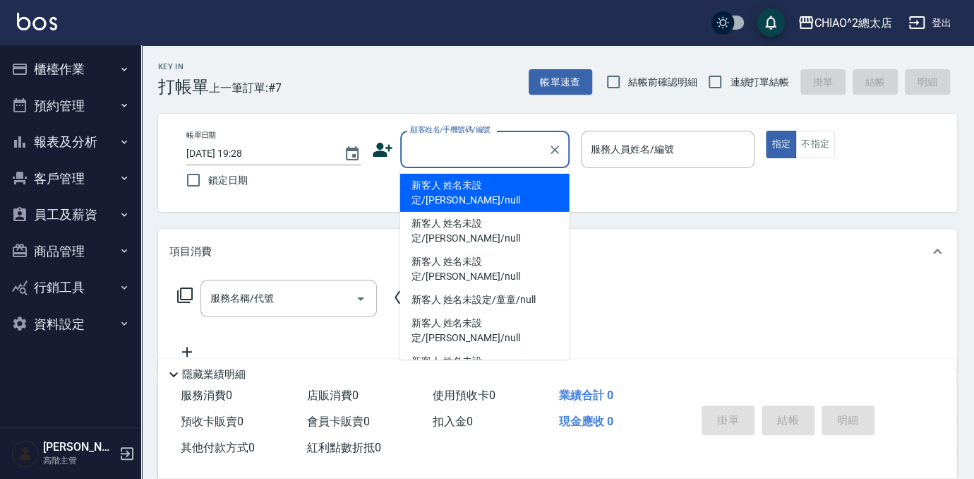
click at [412, 152] on input "顧客姓名/手機號碼/編號" at bounding box center [475, 149] width 136 height 25
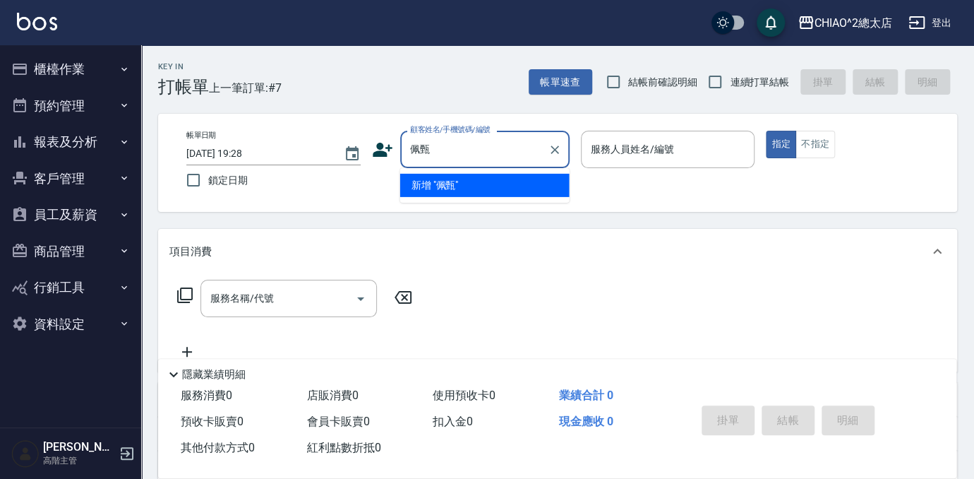
type input "佩甄"
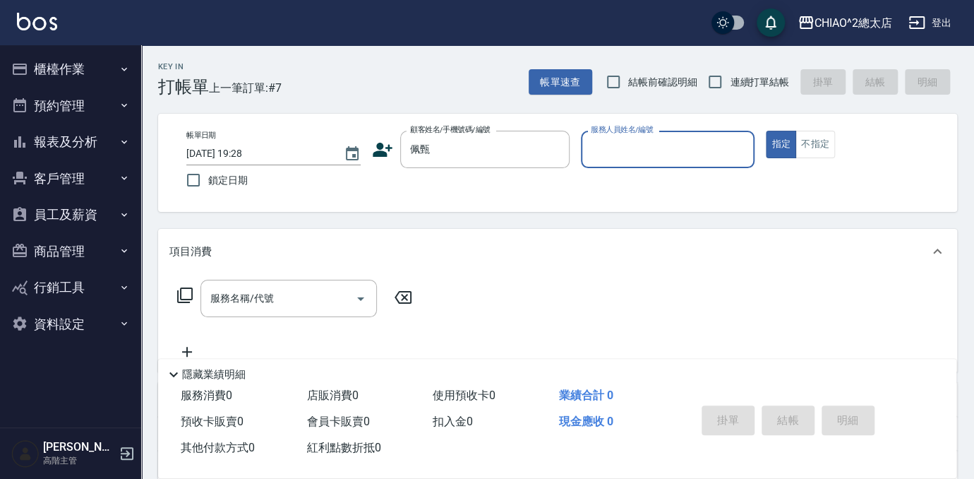
click at [636, 145] on input "服務人員姓名/編號" at bounding box center [668, 149] width 162 height 25
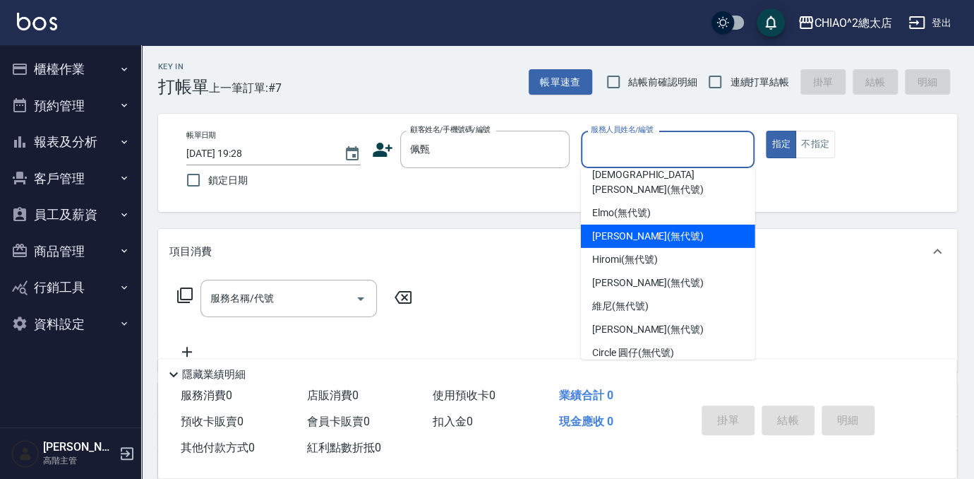
scroll to position [52, 0]
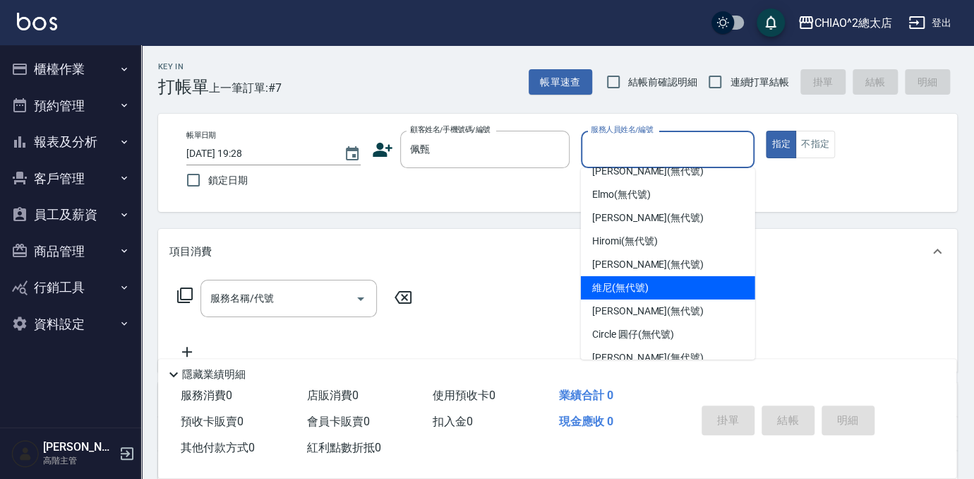
click at [630, 280] on span "維尼 (無代號)" at bounding box center [620, 287] width 56 height 15
type input "維尼(無代號)"
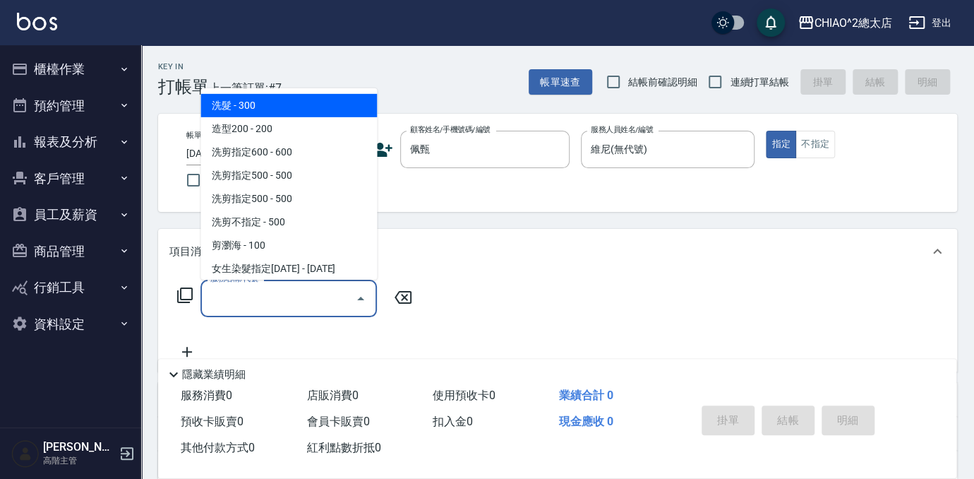
click at [291, 296] on input "服務名稱/代號" at bounding box center [278, 298] width 143 height 25
click at [254, 107] on span "洗髮 - 300" at bounding box center [288, 105] width 176 height 23
type input "洗髮(103103)"
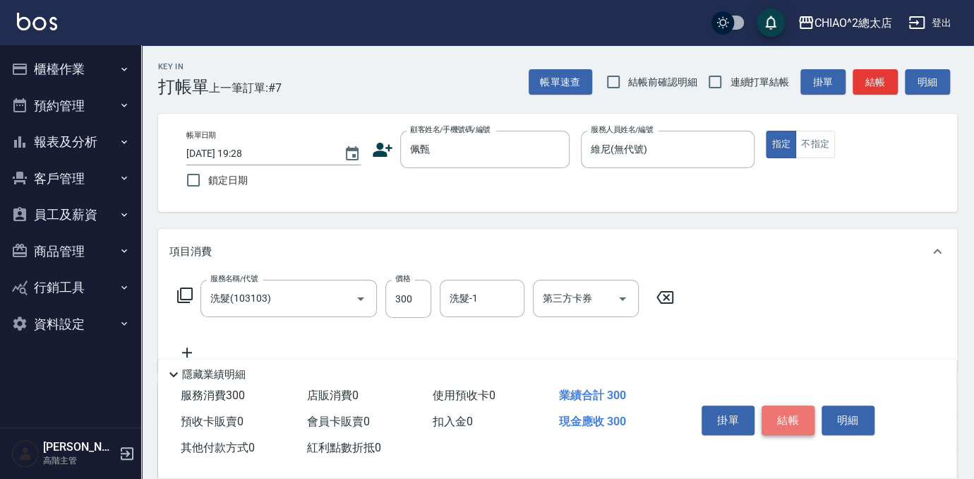
click at [789, 420] on button "結帳" at bounding box center [788, 420] width 53 height 30
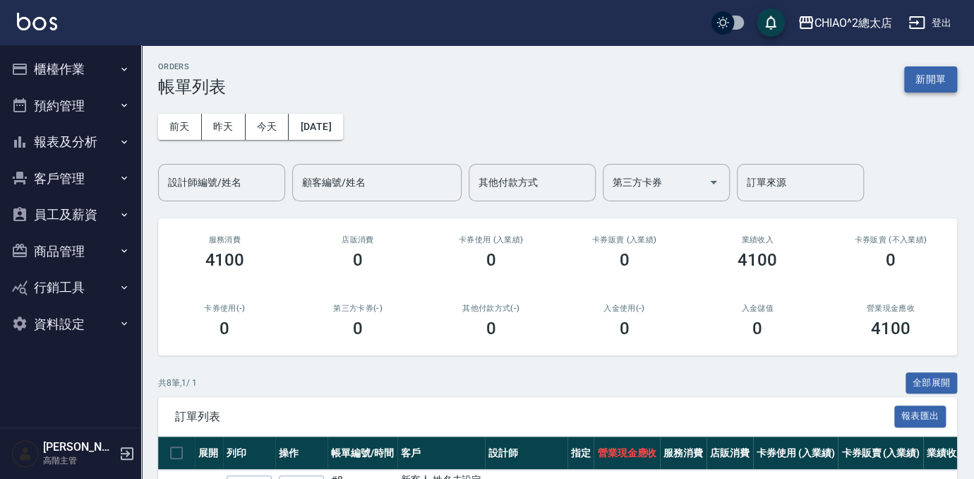
click at [922, 78] on button "新開單" at bounding box center [930, 79] width 53 height 26
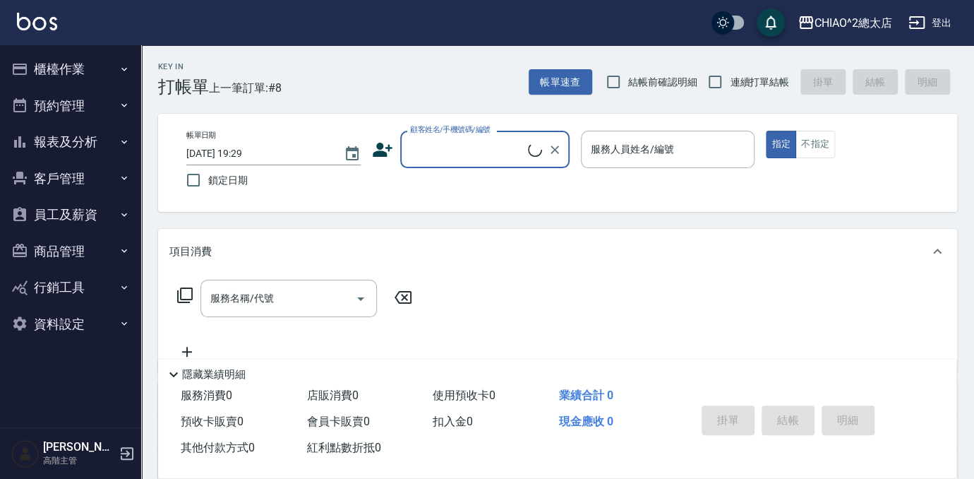
click at [467, 152] on input "顧客姓名/手機號碼/編號" at bounding box center [467, 149] width 121 height 25
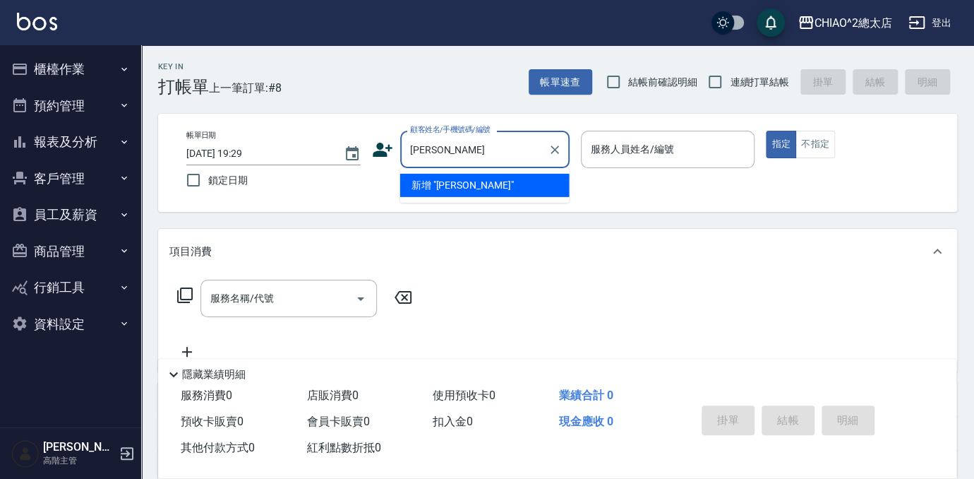
type input "[PERSON_NAME]"
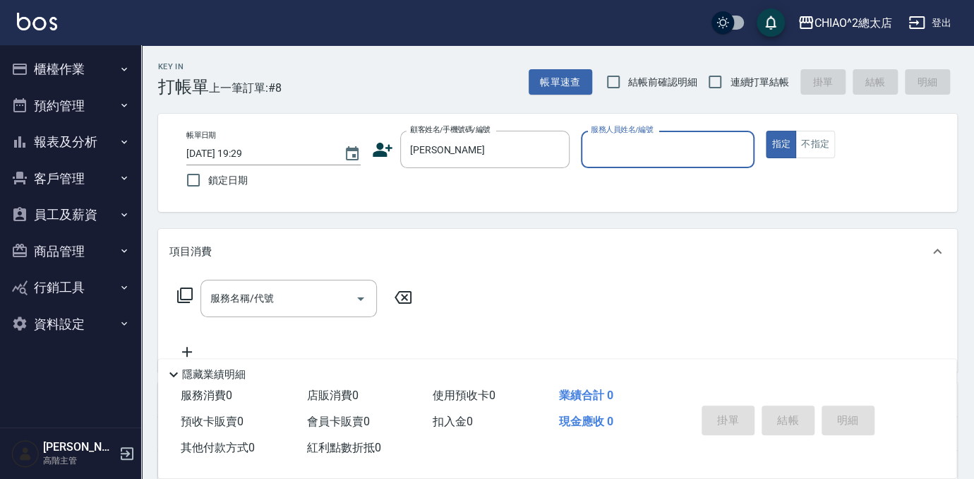
click at [632, 152] on input "服務人員姓名/編號" at bounding box center [668, 149] width 162 height 25
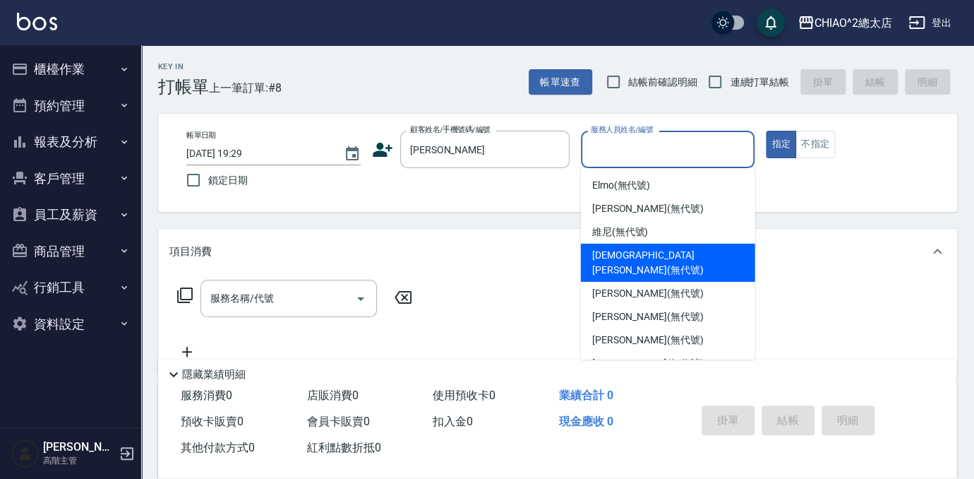
drag, startPoint x: 657, startPoint y: 240, endPoint x: 649, endPoint y: 250, distance: 13.0
click at [649, 250] on ul "Elmo (無代號) [PERSON_NAME] (無代號) [PERSON_NAME] (無代號) Dio[PERSON_NAME](無代號) [PERSO…" at bounding box center [668, 263] width 174 height 191
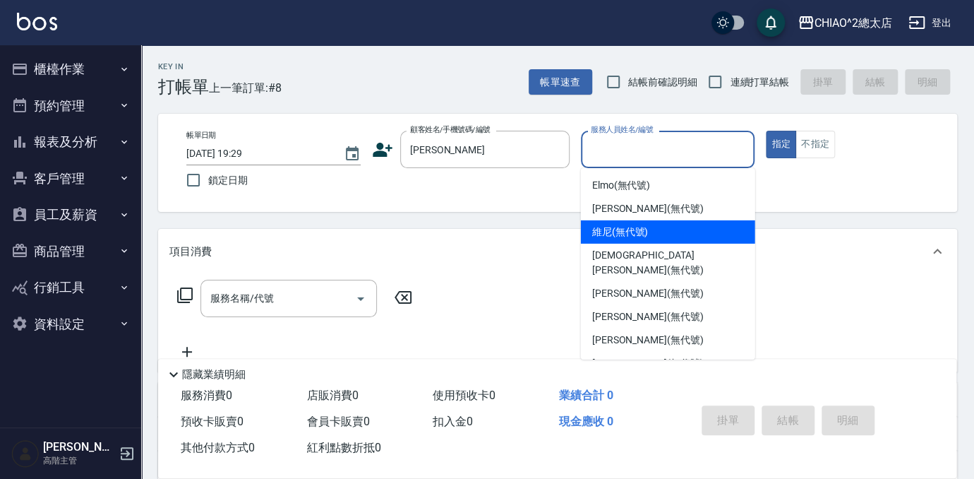
click at [647, 235] on span "維尼 (無代號)" at bounding box center [620, 231] width 56 height 15
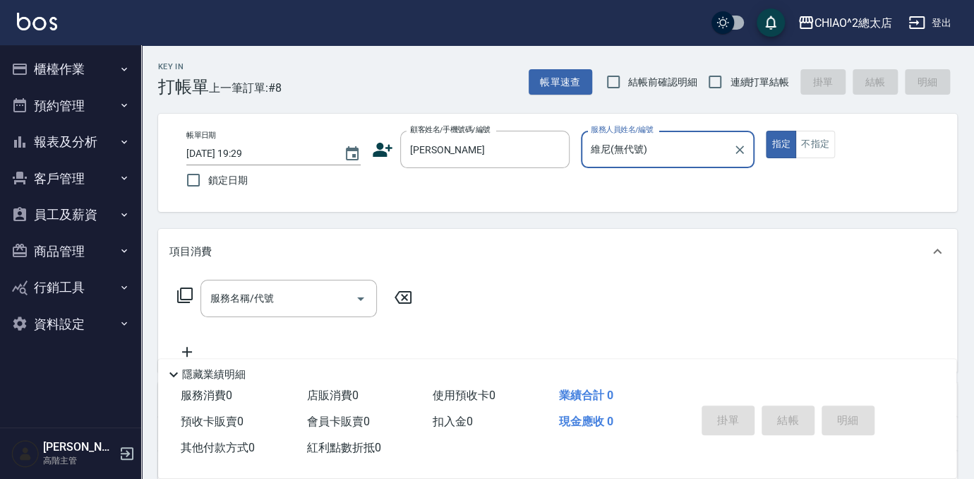
click at [676, 155] on input "維尼(無代號)" at bounding box center [657, 149] width 140 height 25
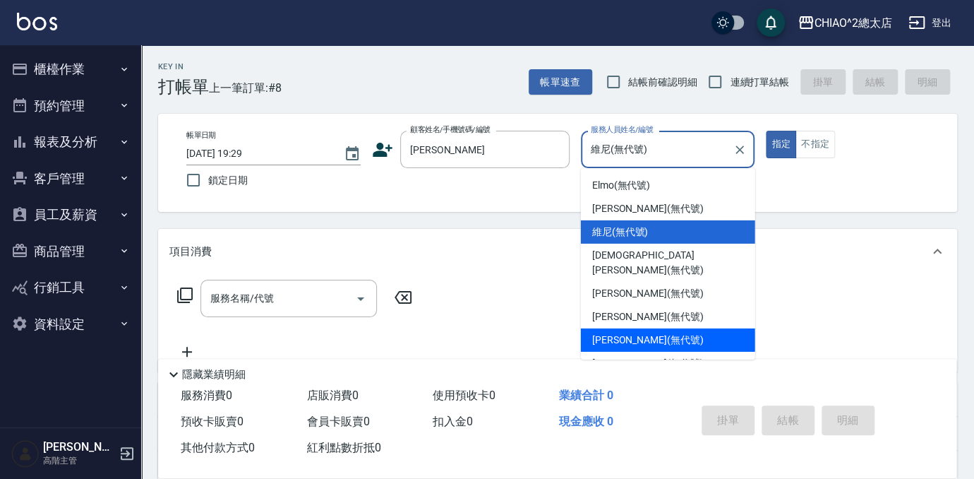
scroll to position [52, 0]
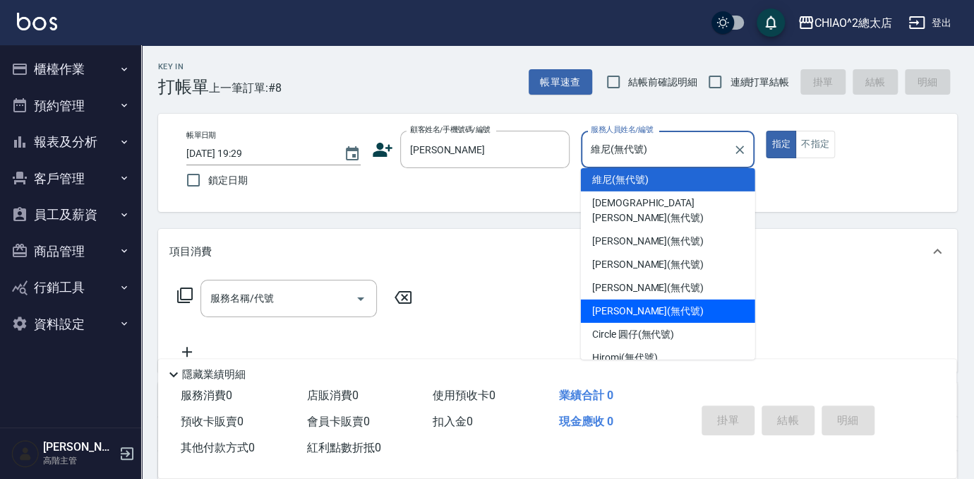
click at [627, 303] on span "[PERSON_NAME] (無代號)" at bounding box center [648, 310] width 112 height 15
type input "[PERSON_NAME](無代號)"
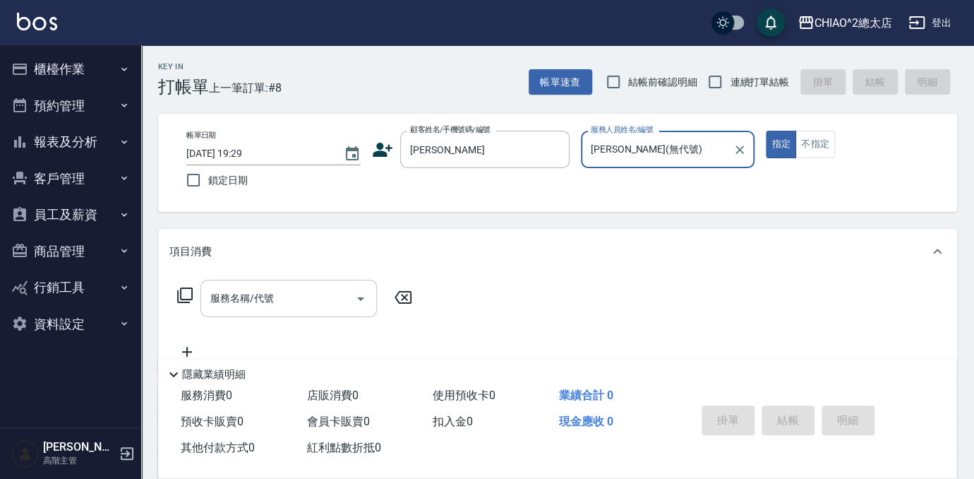
click at [287, 292] on input "服務名稱/代號" at bounding box center [278, 298] width 143 height 25
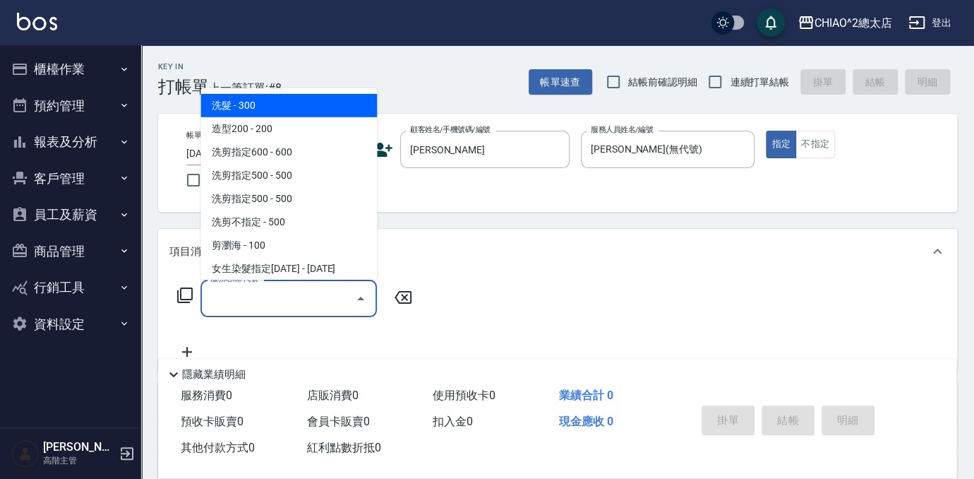
click at [253, 95] on span "洗髮 - 300" at bounding box center [288, 105] width 176 height 23
type input "洗髮(103103)"
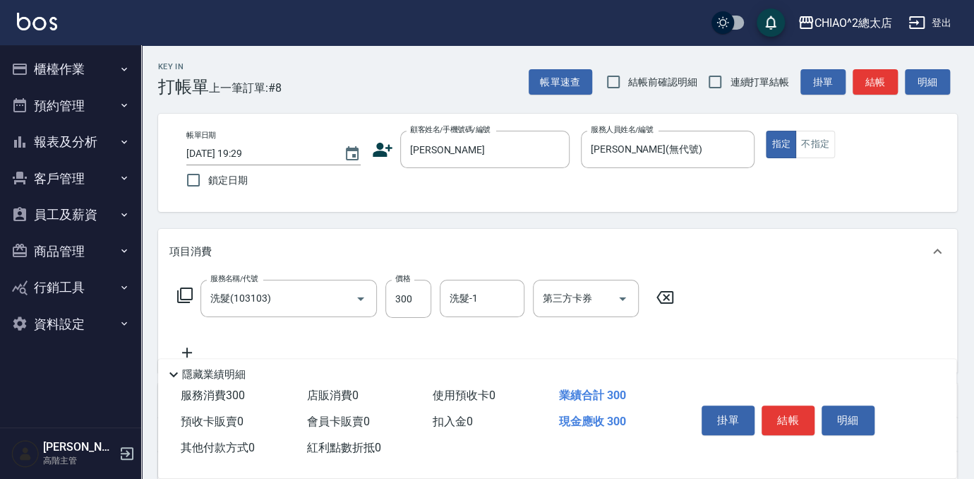
click at [186, 347] on icon at bounding box center [186, 352] width 35 height 17
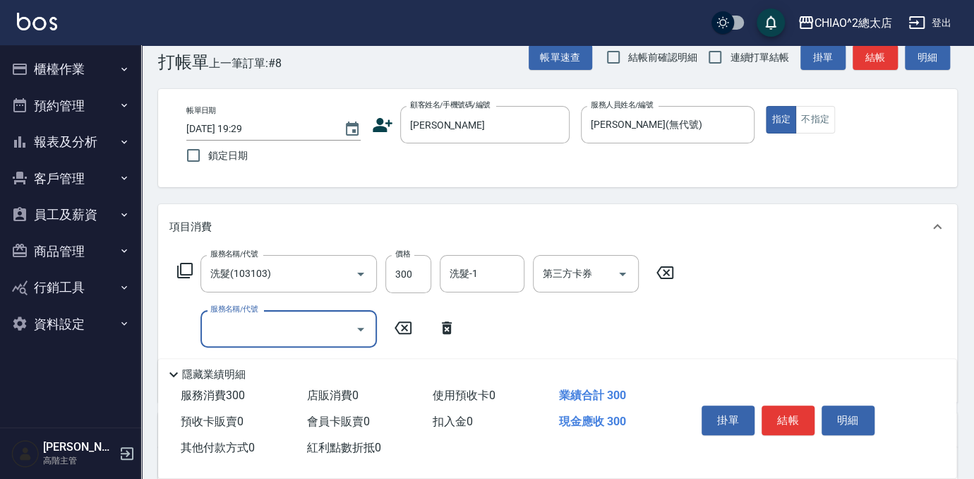
scroll to position [64, 0]
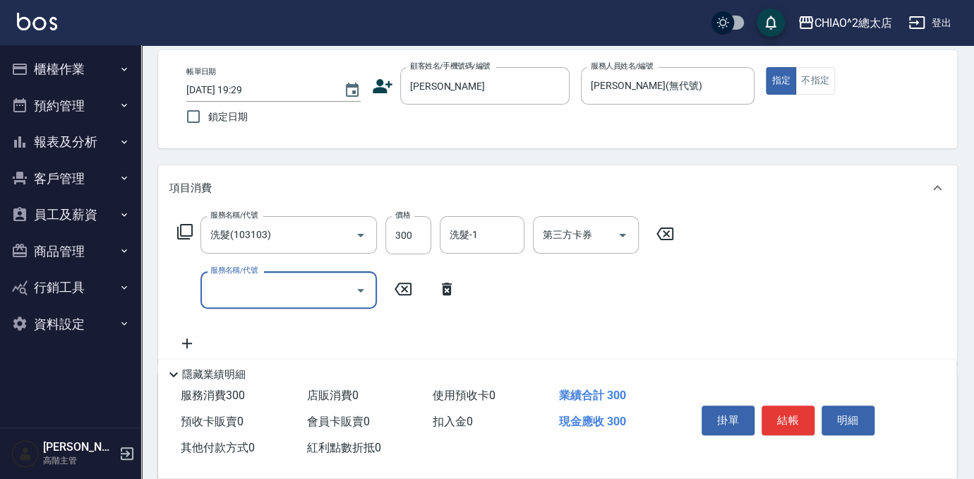
click at [245, 291] on input "服務名稱/代號" at bounding box center [278, 289] width 143 height 25
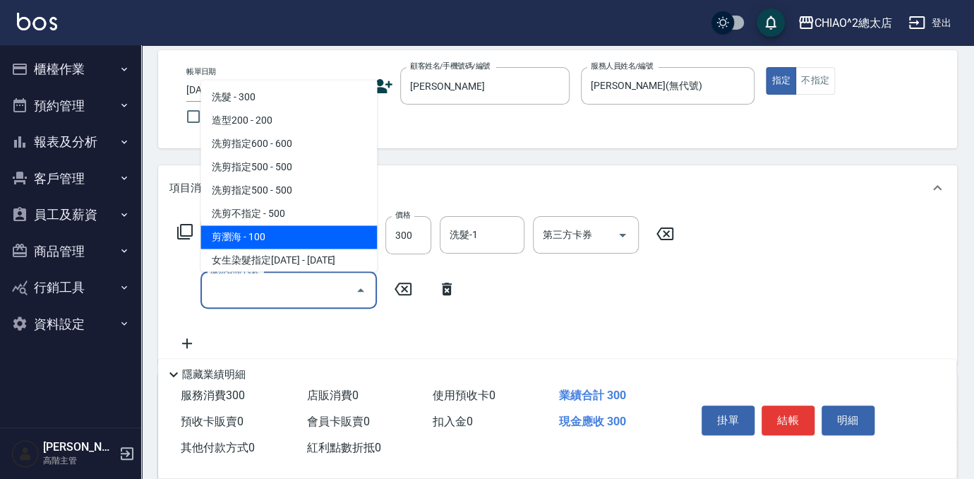
click at [235, 238] on span "剪瀏海 - 100" at bounding box center [288, 236] width 176 height 23
type input "剪瀏海(103111)"
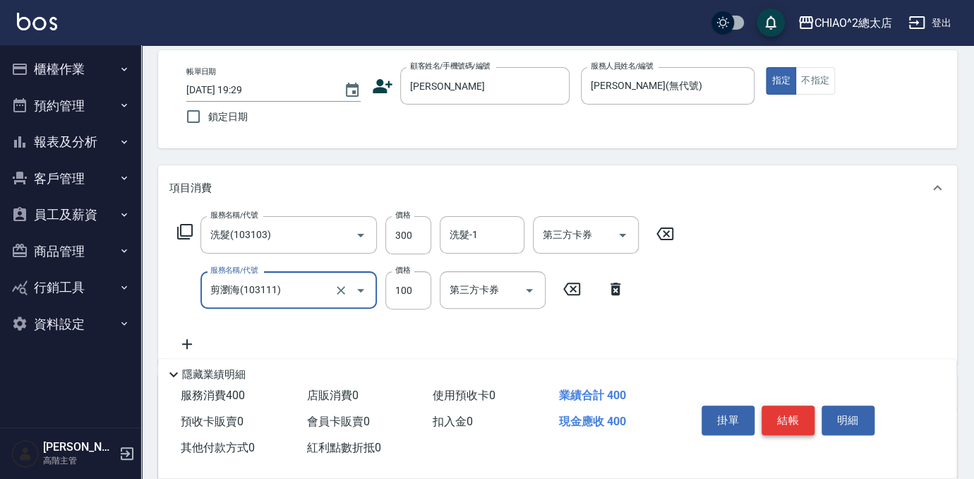
click at [793, 415] on button "結帳" at bounding box center [788, 420] width 53 height 30
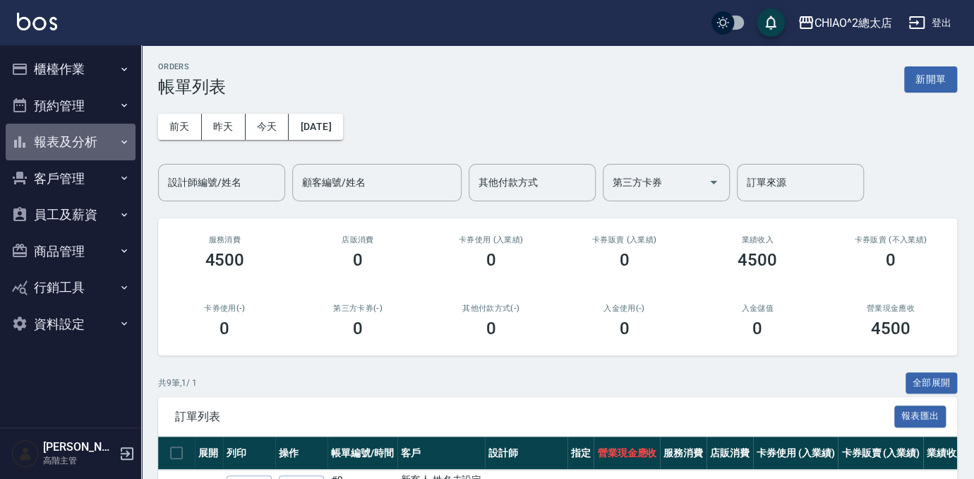
click at [63, 139] on button "報表及分析" at bounding box center [71, 142] width 130 height 37
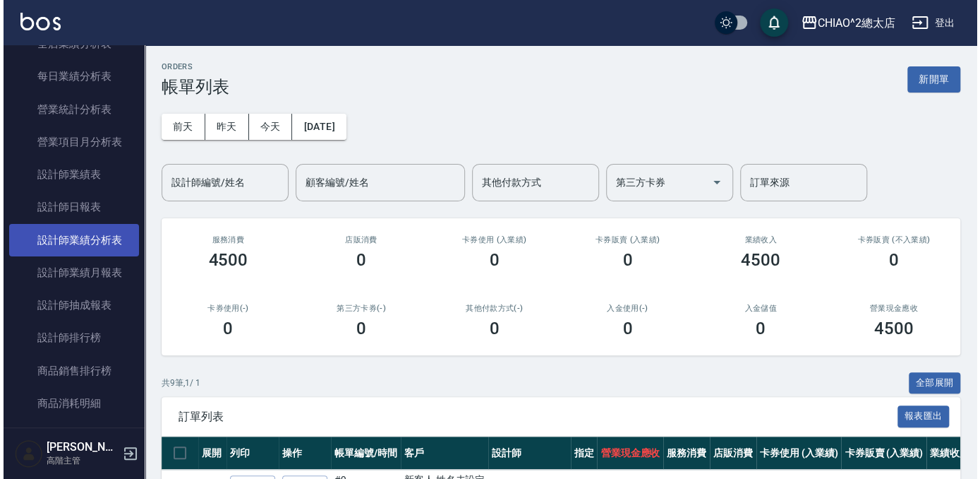
scroll to position [513, 0]
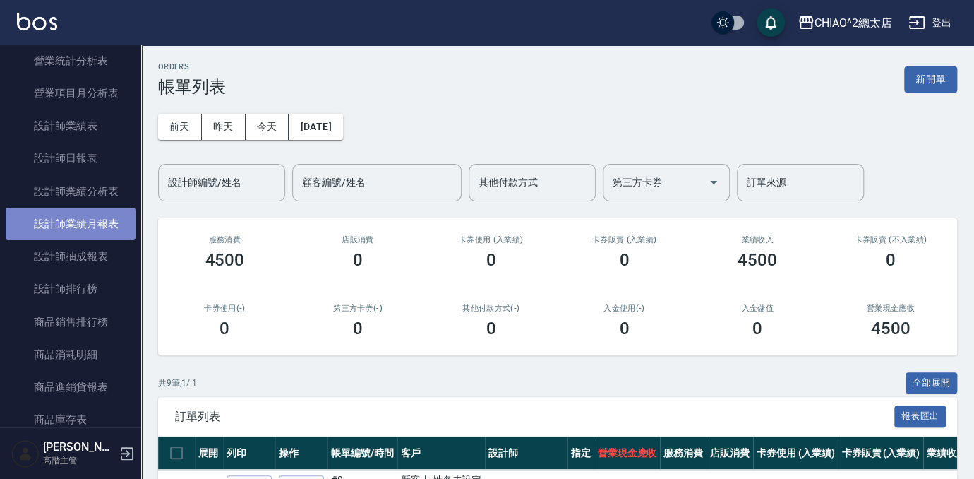
click at [75, 229] on link "設計師業績月報表" at bounding box center [71, 223] width 130 height 32
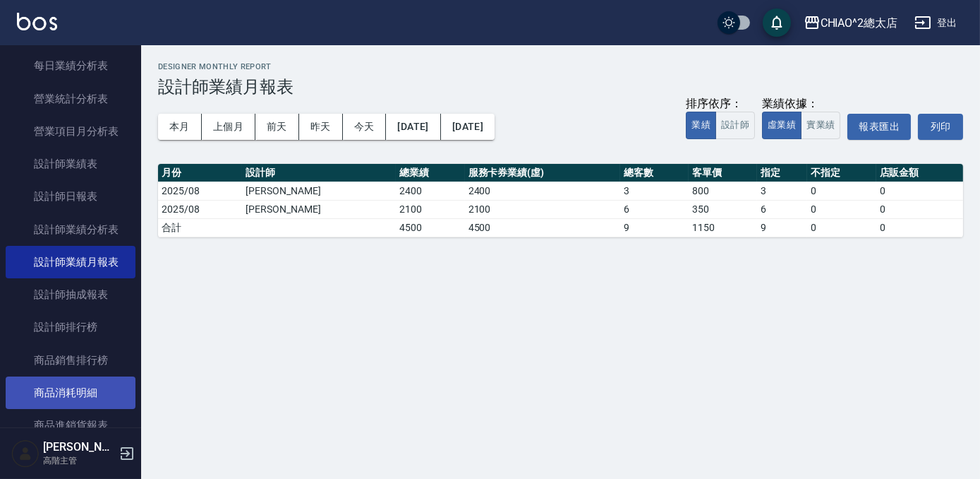
scroll to position [385, 0]
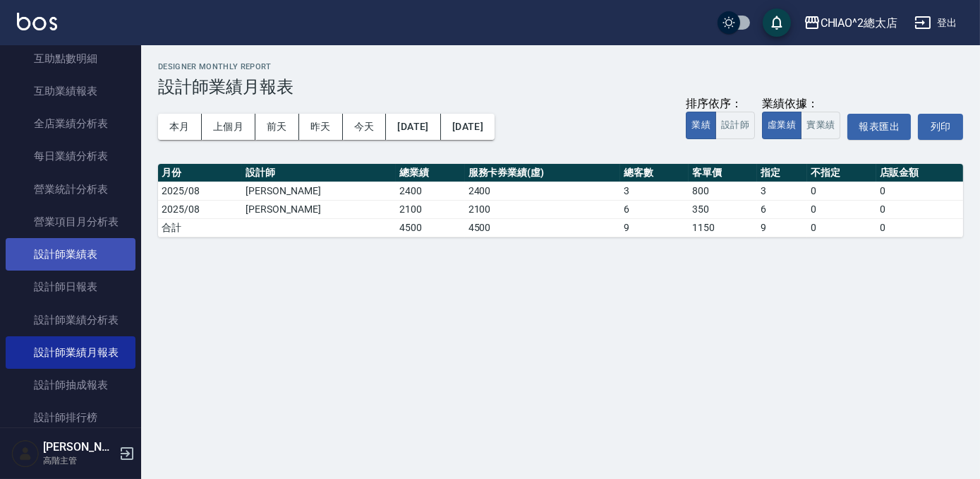
click at [85, 257] on link "設計師業績表" at bounding box center [71, 254] width 130 height 32
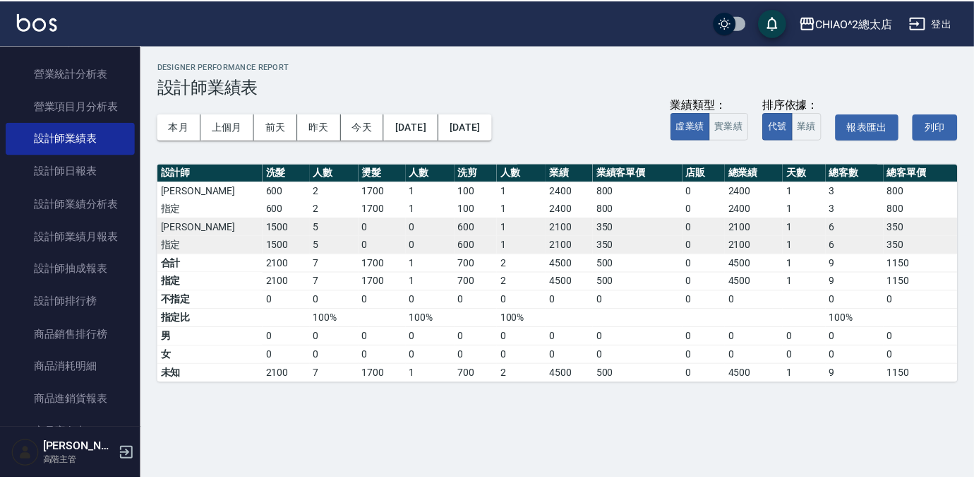
scroll to position [576, 0]
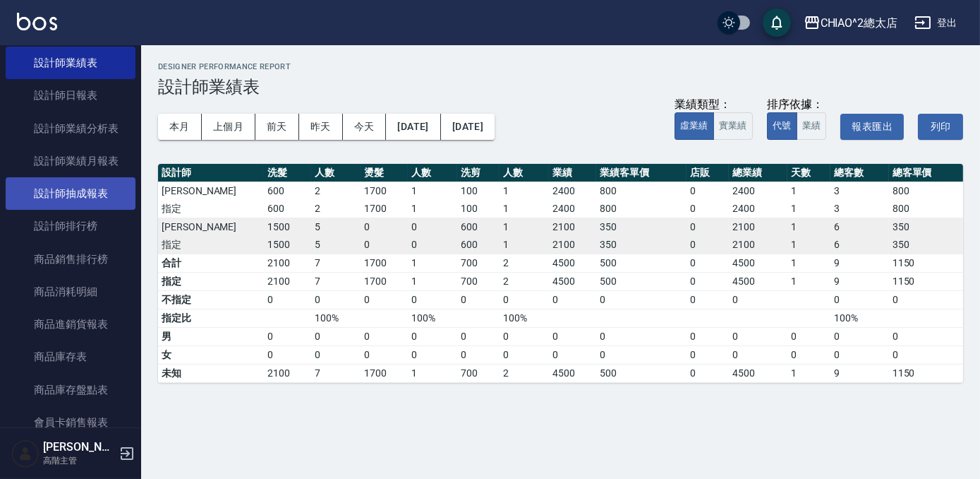
click at [73, 201] on link "設計師抽成報表" at bounding box center [71, 193] width 130 height 32
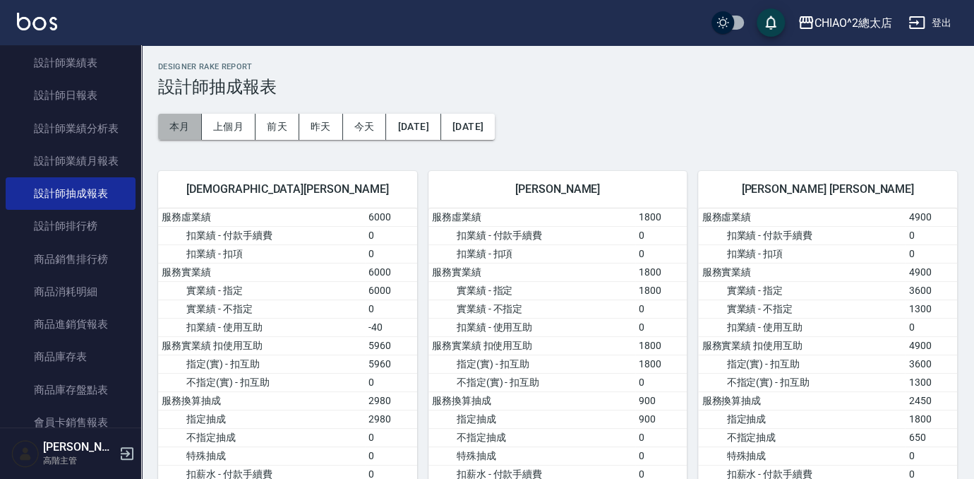
click at [167, 127] on button "本月" at bounding box center [180, 127] width 44 height 26
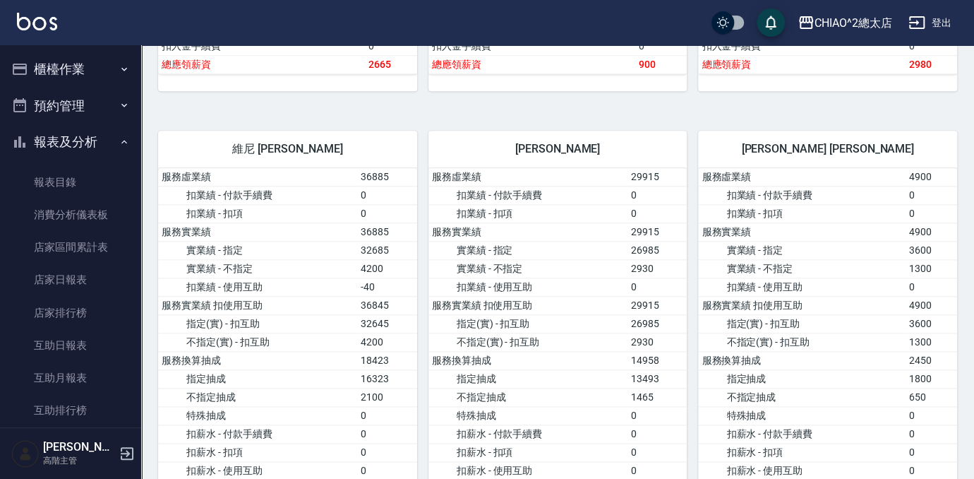
click at [54, 71] on button "櫃檯作業" at bounding box center [71, 69] width 130 height 37
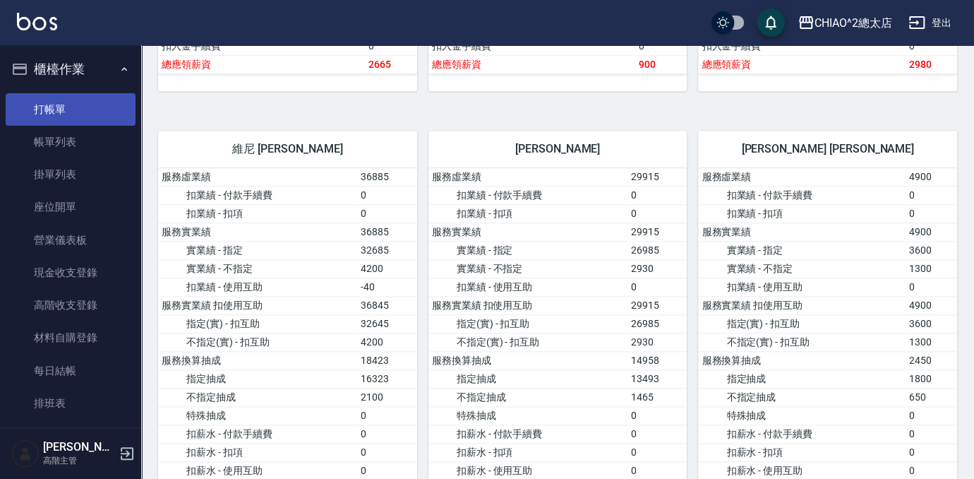
click at [51, 105] on link "打帳單" at bounding box center [71, 109] width 130 height 32
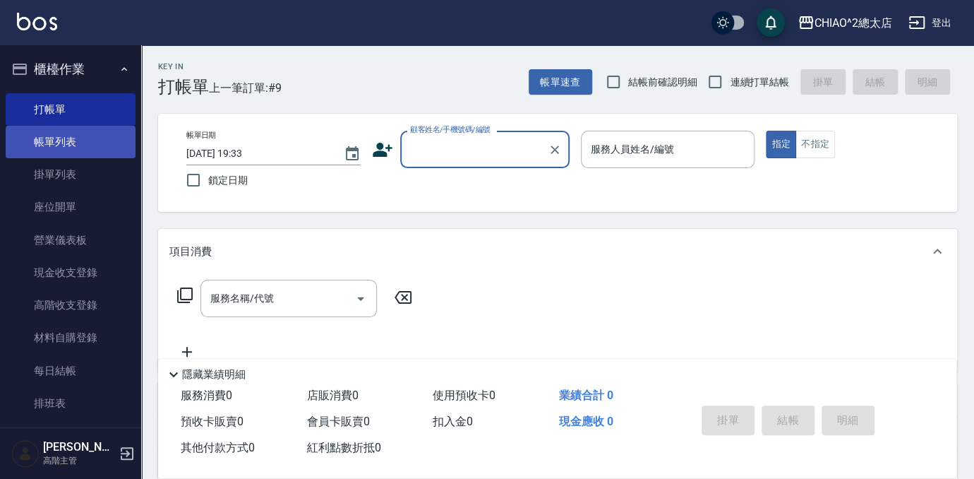
click at [63, 151] on link "帳單列表" at bounding box center [71, 142] width 130 height 32
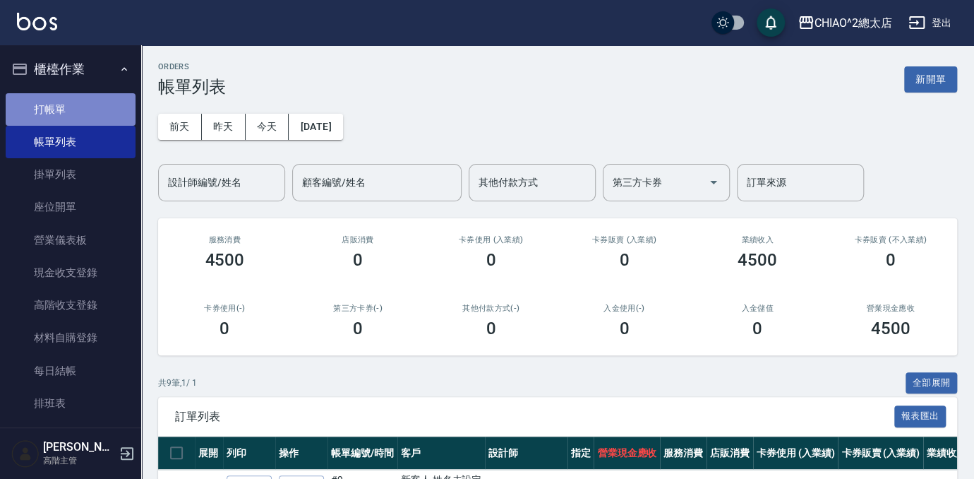
click at [73, 116] on link "打帳單" at bounding box center [71, 109] width 130 height 32
